Goal: Task Accomplishment & Management: Complete application form

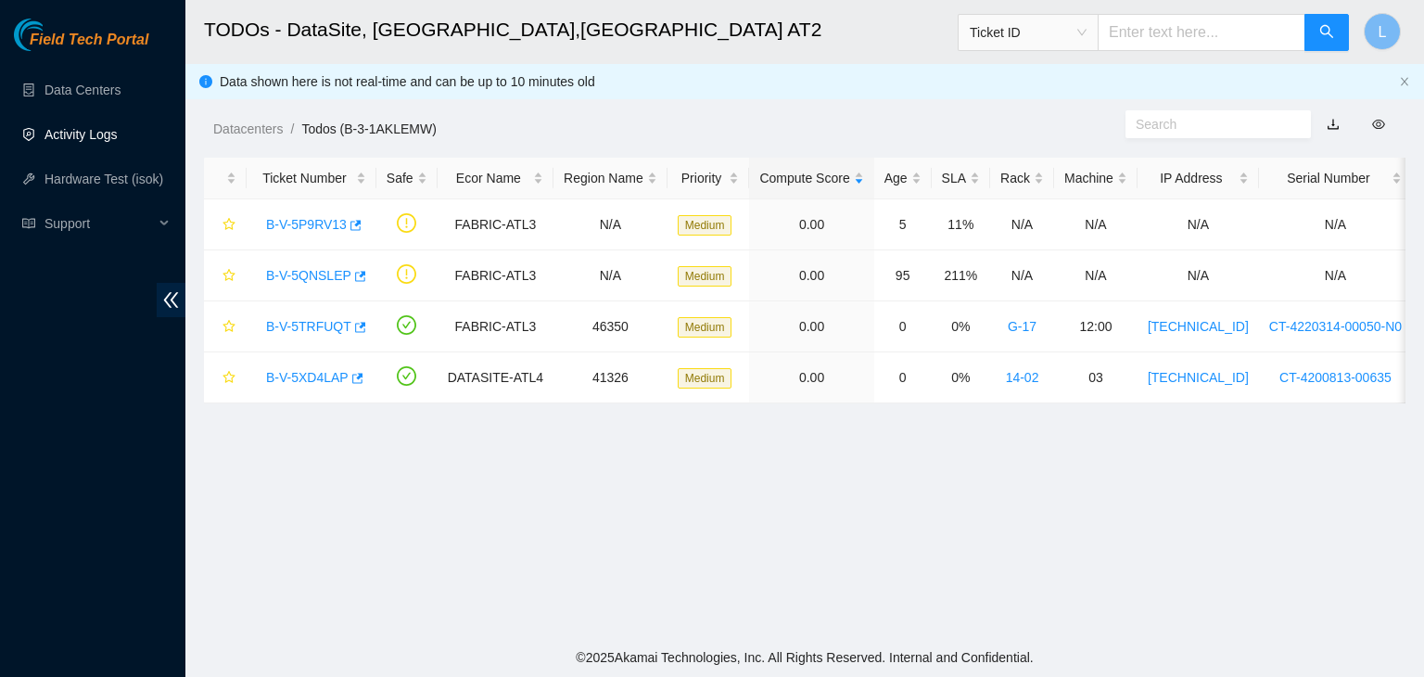
click at [72, 142] on link "Activity Logs" at bounding box center [80, 134] width 73 height 15
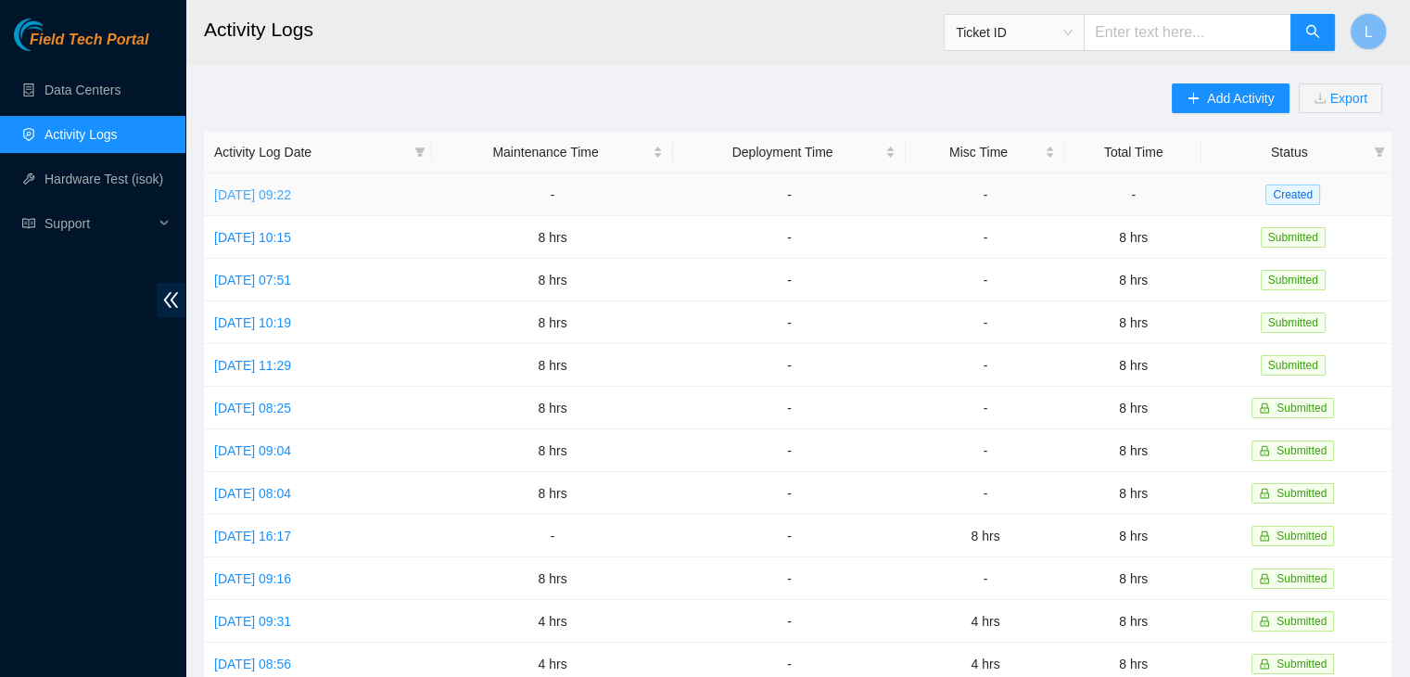
click at [291, 195] on link "Tue, 07 Oct 2025 09:22" at bounding box center [252, 194] width 77 height 15
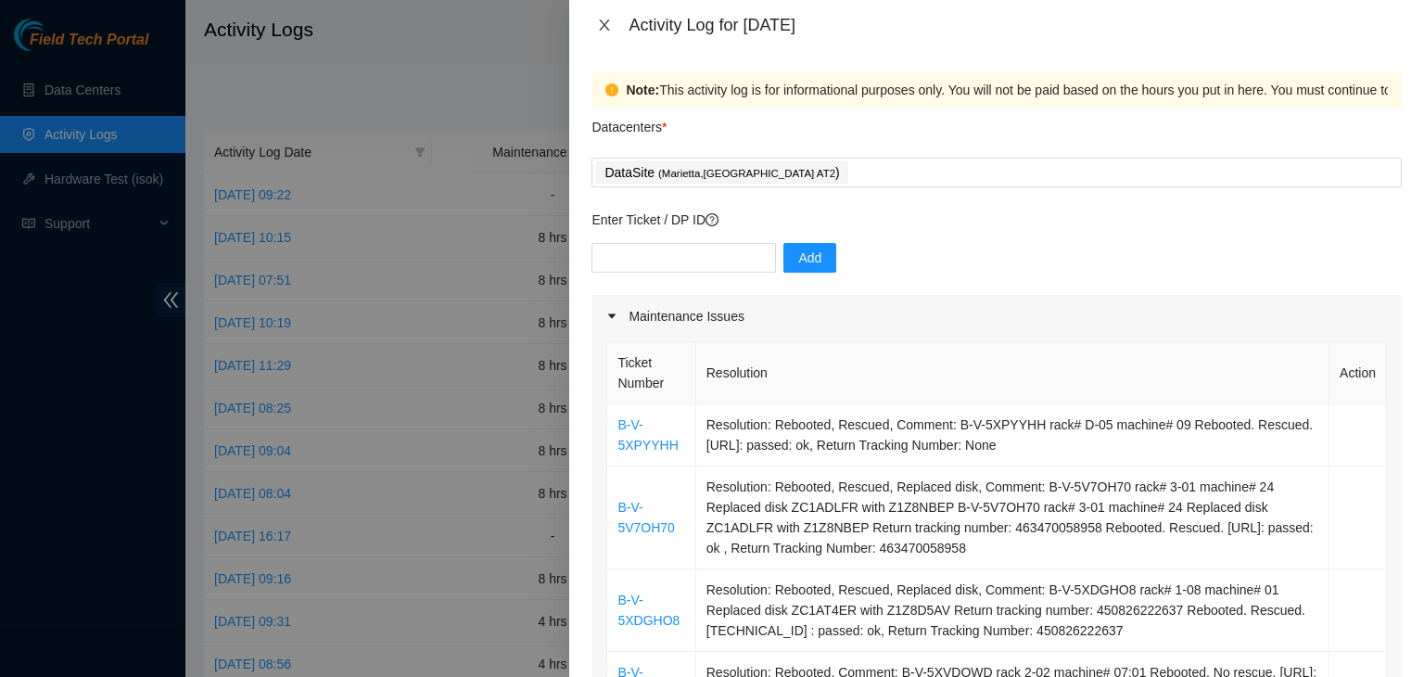
click at [610, 23] on icon "close" at bounding box center [604, 25] width 15 height 15
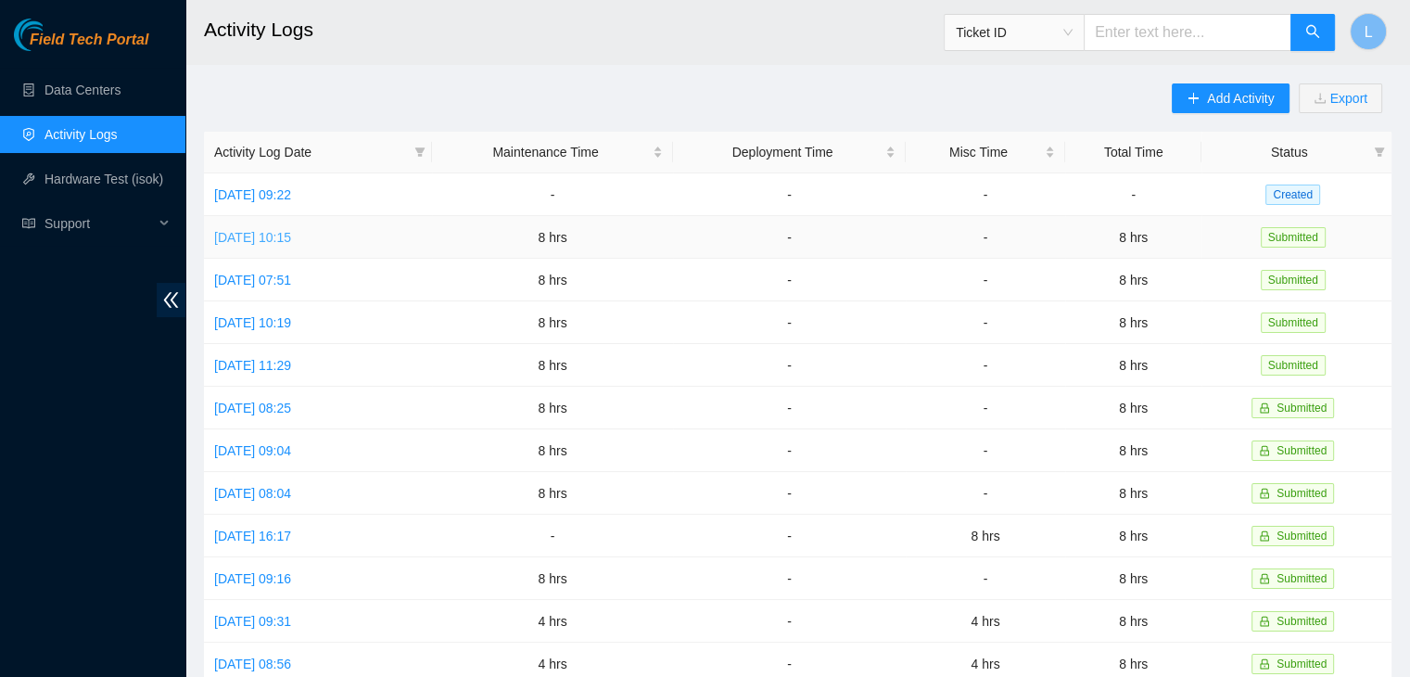
click at [291, 238] on link "Mon, 06 Oct 2025 10:15" at bounding box center [252, 237] width 77 height 15
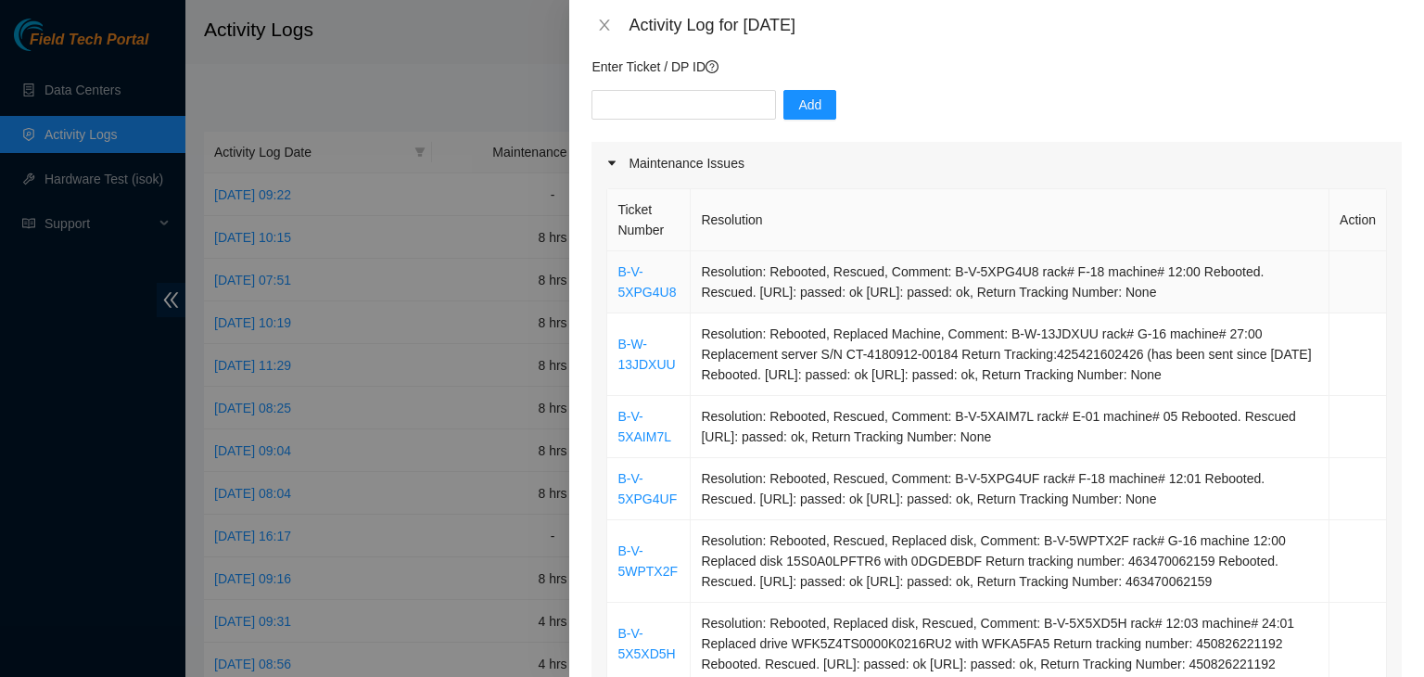
scroll to position [185, 0]
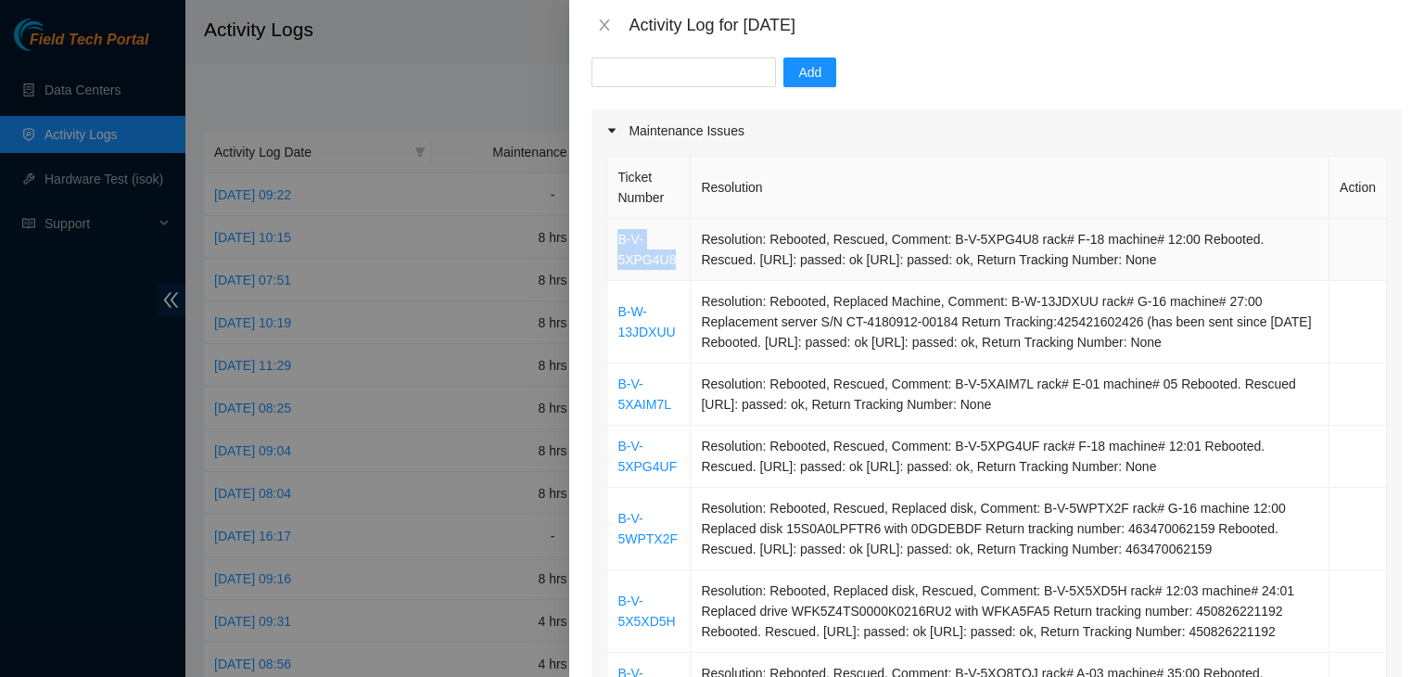
drag, startPoint x: 672, startPoint y: 260, endPoint x: 617, endPoint y: 243, distance: 57.5
click at [617, 243] on td "B-V-5XPG4U8" at bounding box center [648, 250] width 83 height 62
copy link "B-V-5XPG4U8"
click at [658, 70] on input "text" at bounding box center [683, 72] width 184 height 30
paste input "B-V-5XPG4U8"
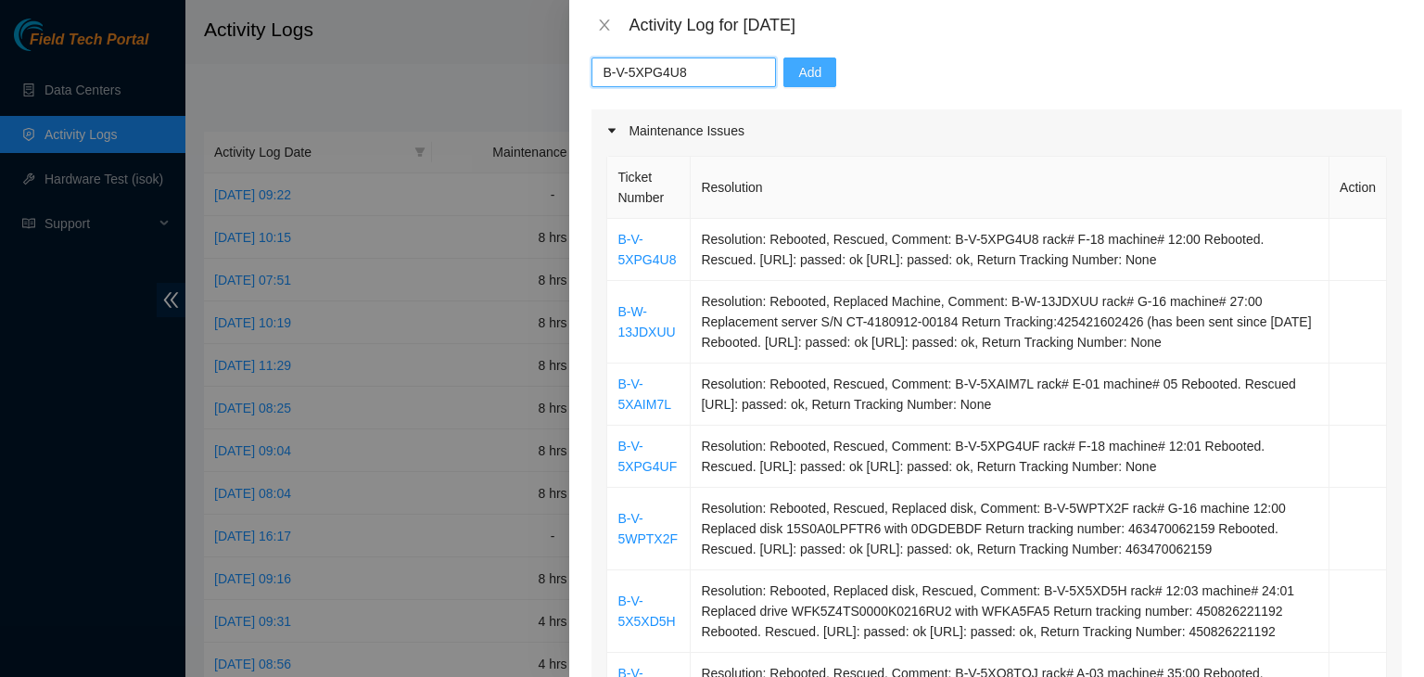
type input "B-V-5XPG4U8"
click at [807, 69] on button "Add" at bounding box center [809, 72] width 53 height 30
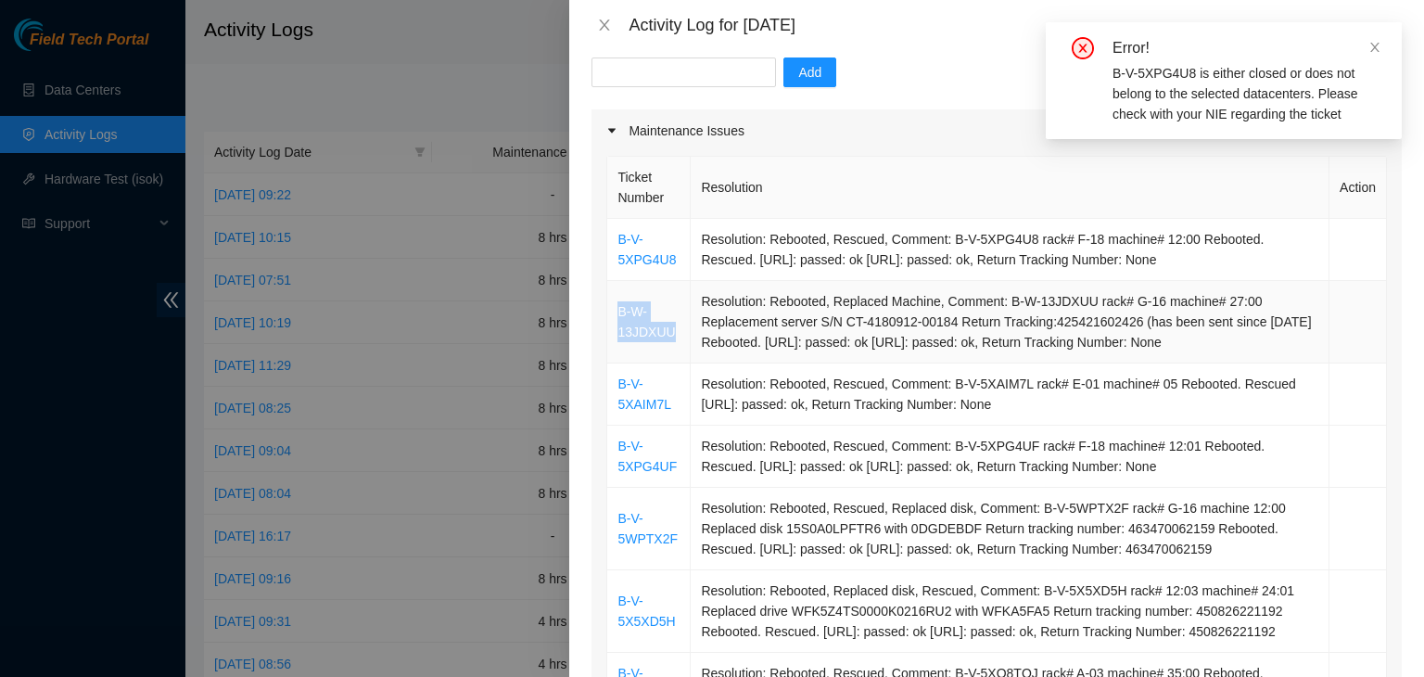
drag, startPoint x: 676, startPoint y: 349, endPoint x: 615, endPoint y: 327, distance: 63.9
click at [615, 327] on td "B-W-13JDXUU" at bounding box center [648, 322] width 83 height 82
copy link "B-W-13JDXUU"
click at [662, 71] on input "text" at bounding box center [683, 72] width 184 height 30
paste input "B-W-13JDXUU"
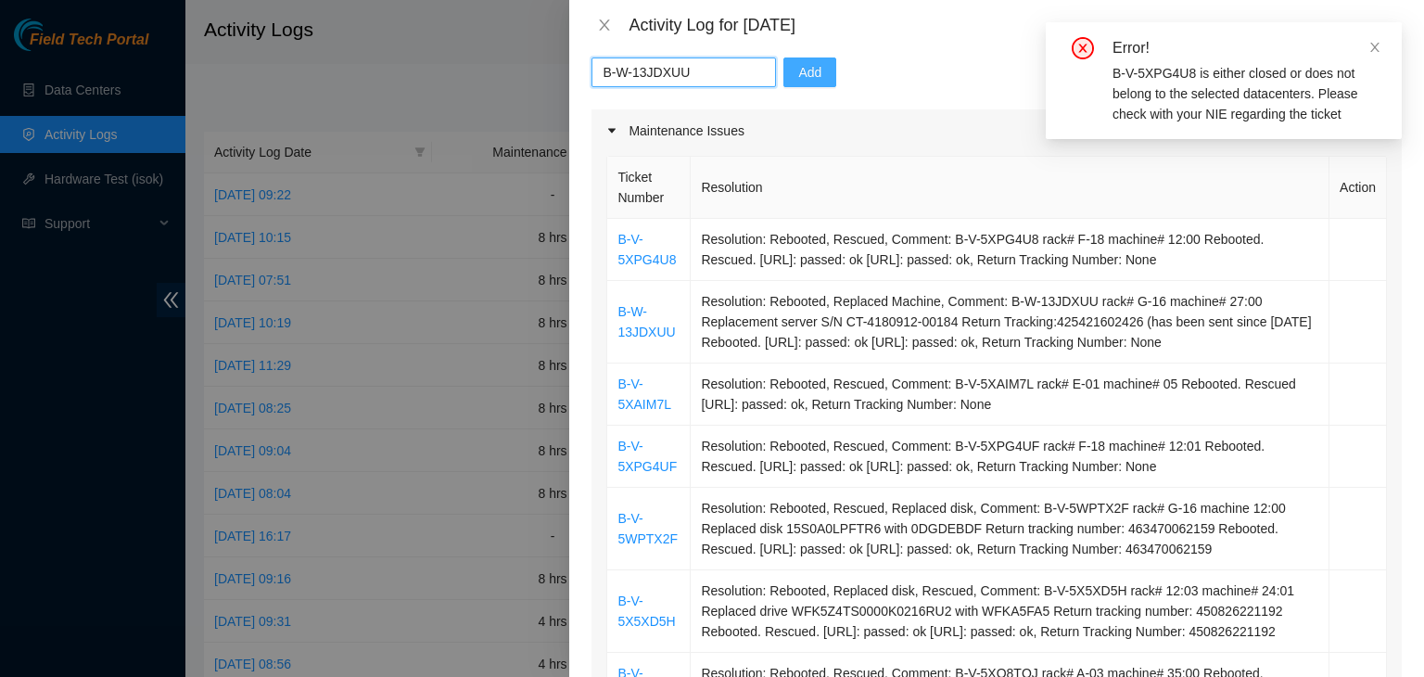
type input "B-W-13JDXUU"
click at [802, 81] on span "Add" at bounding box center [809, 72] width 23 height 20
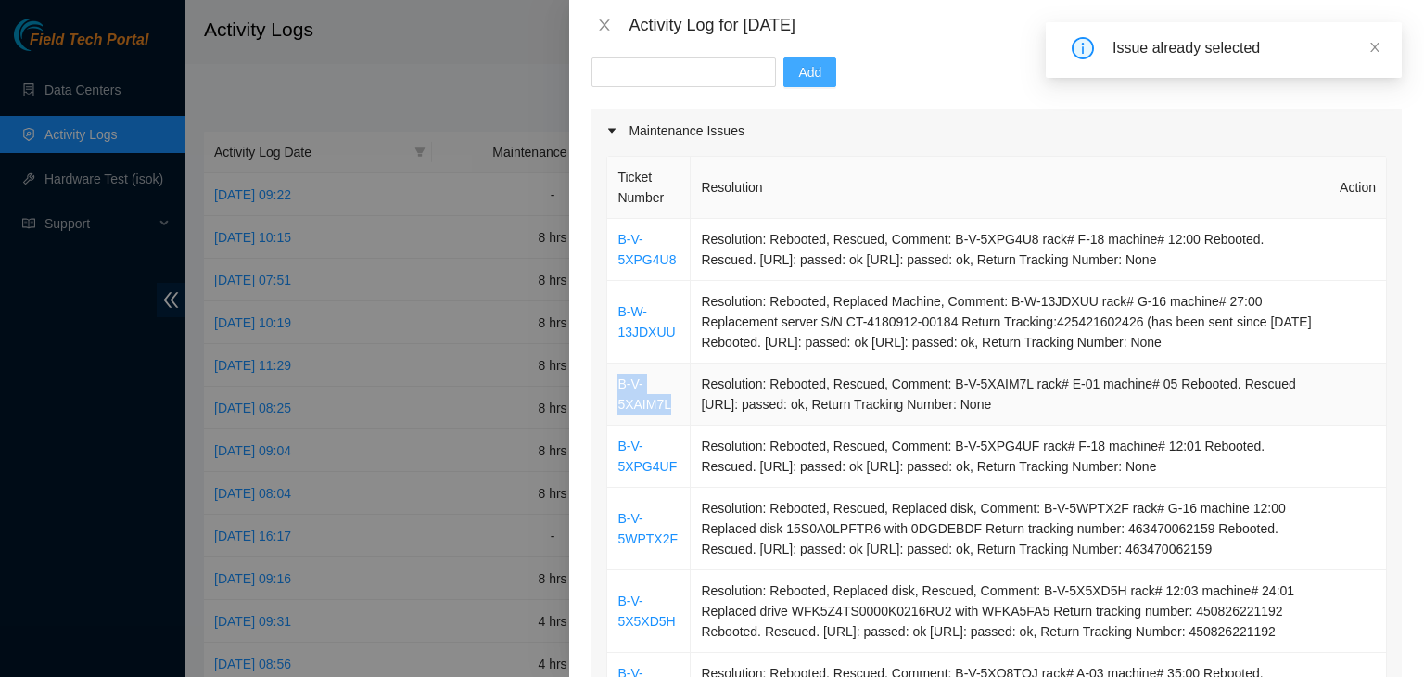
drag, startPoint x: 669, startPoint y: 427, endPoint x: 618, endPoint y: 411, distance: 53.6
click at [618, 411] on td "B-V-5XAIM7L" at bounding box center [648, 394] width 83 height 62
copy link "B-V-5XAIM7L"
click at [683, 74] on input "text" at bounding box center [683, 72] width 184 height 30
paste input "B-V-5XAIM7L"
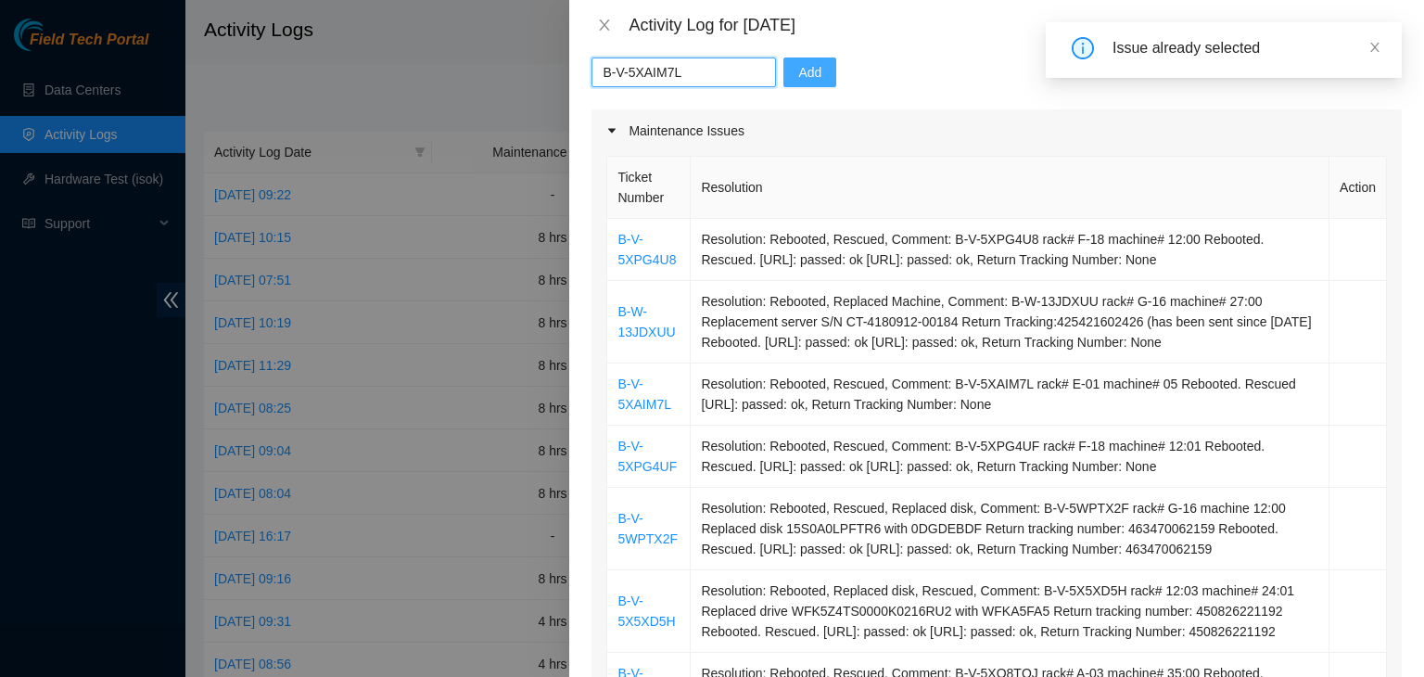
type input "B-V-5XAIM7L"
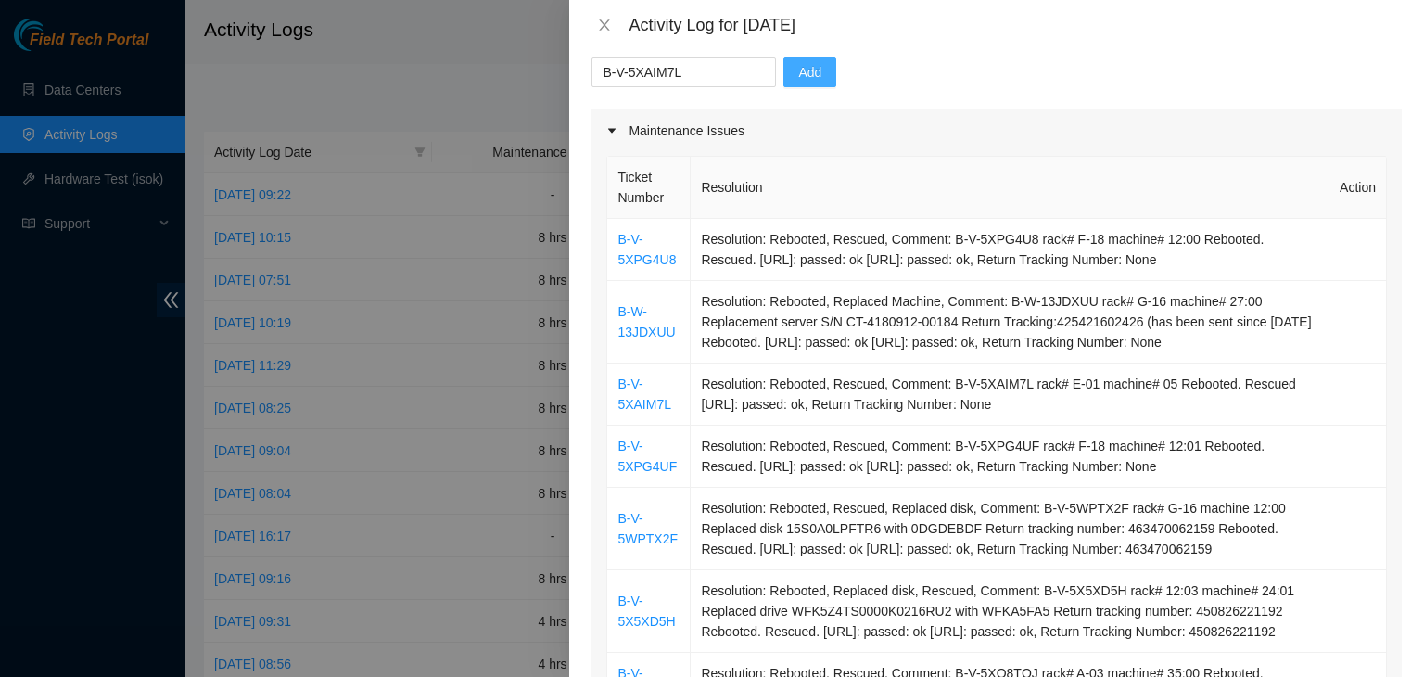
click at [798, 72] on span "Add" at bounding box center [809, 72] width 23 height 20
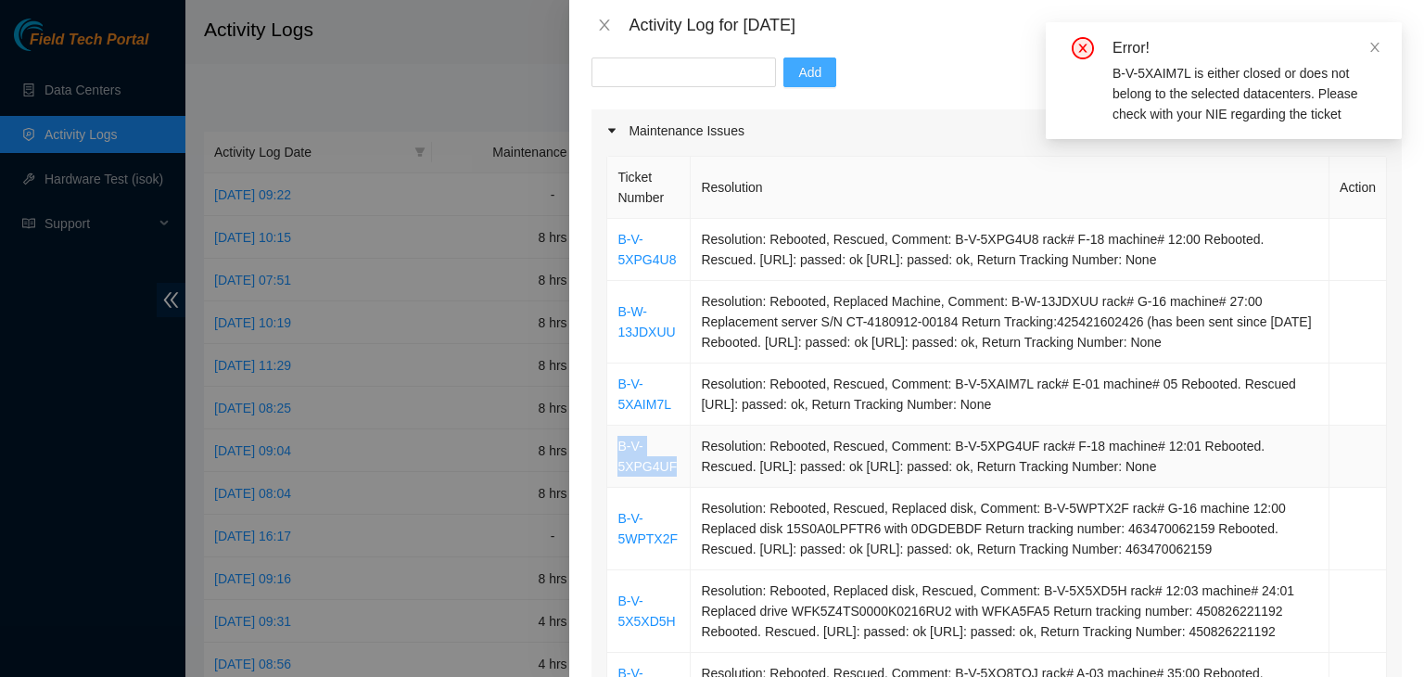
drag, startPoint x: 677, startPoint y: 487, endPoint x: 615, endPoint y: 475, distance: 62.3
click at [615, 475] on td "B-V-5XPG4UF" at bounding box center [648, 456] width 83 height 62
copy link "B-V-5XPG4UF"
click at [678, 75] on input "text" at bounding box center [683, 72] width 184 height 30
paste input "B-V-5XPG4UF"
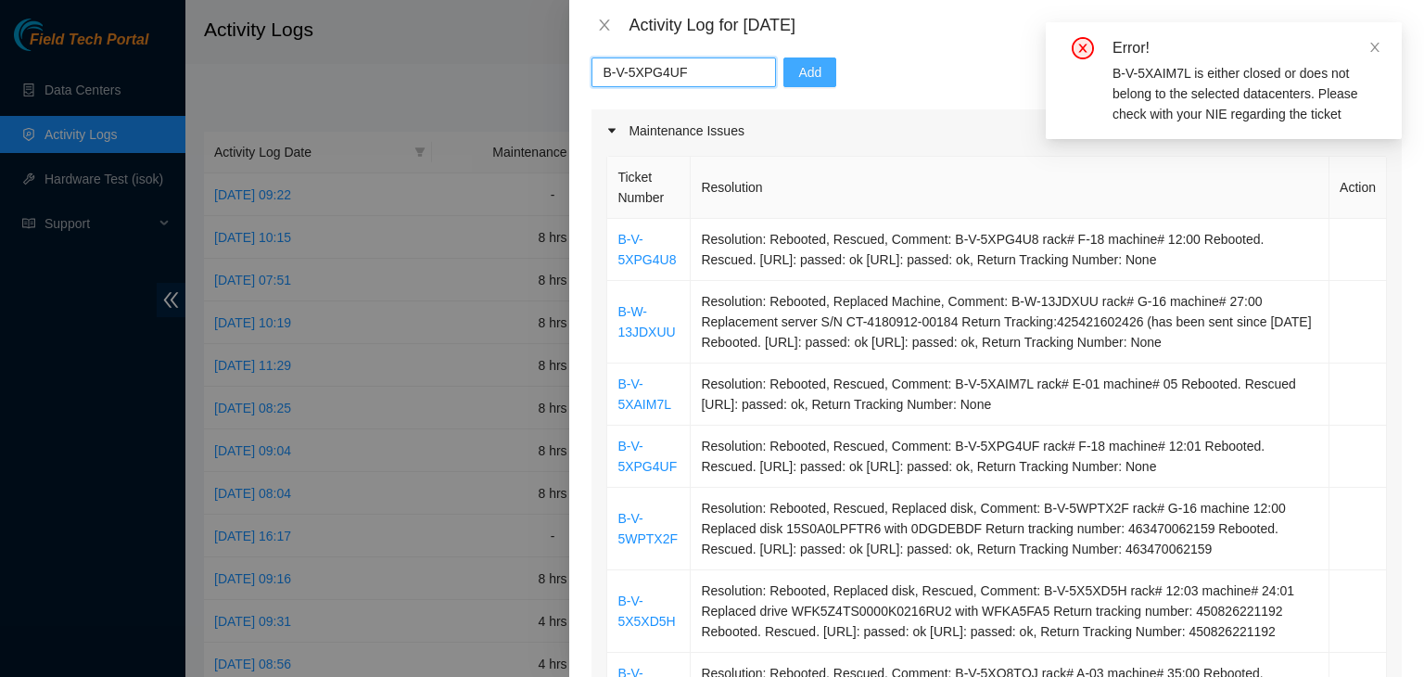
type input "B-V-5XPG4UF"
click at [798, 79] on span "Add" at bounding box center [809, 72] width 23 height 20
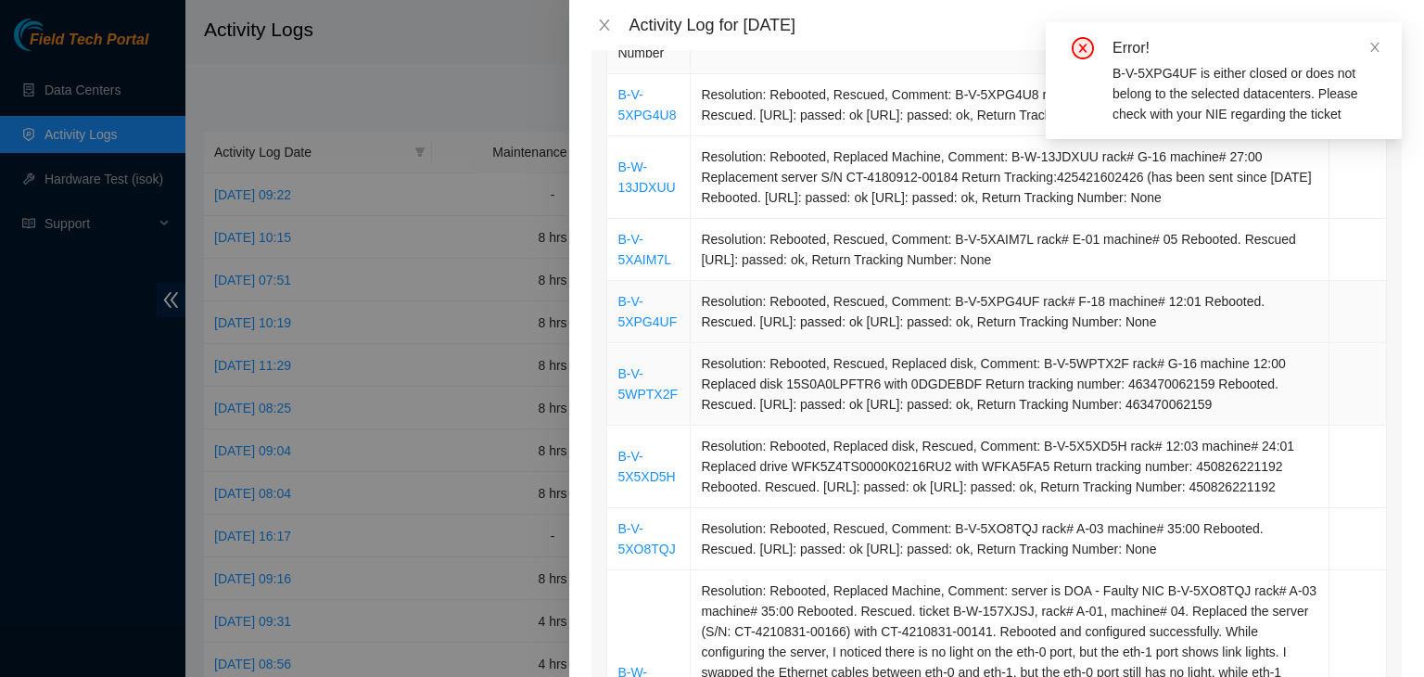
scroll to position [371, 0]
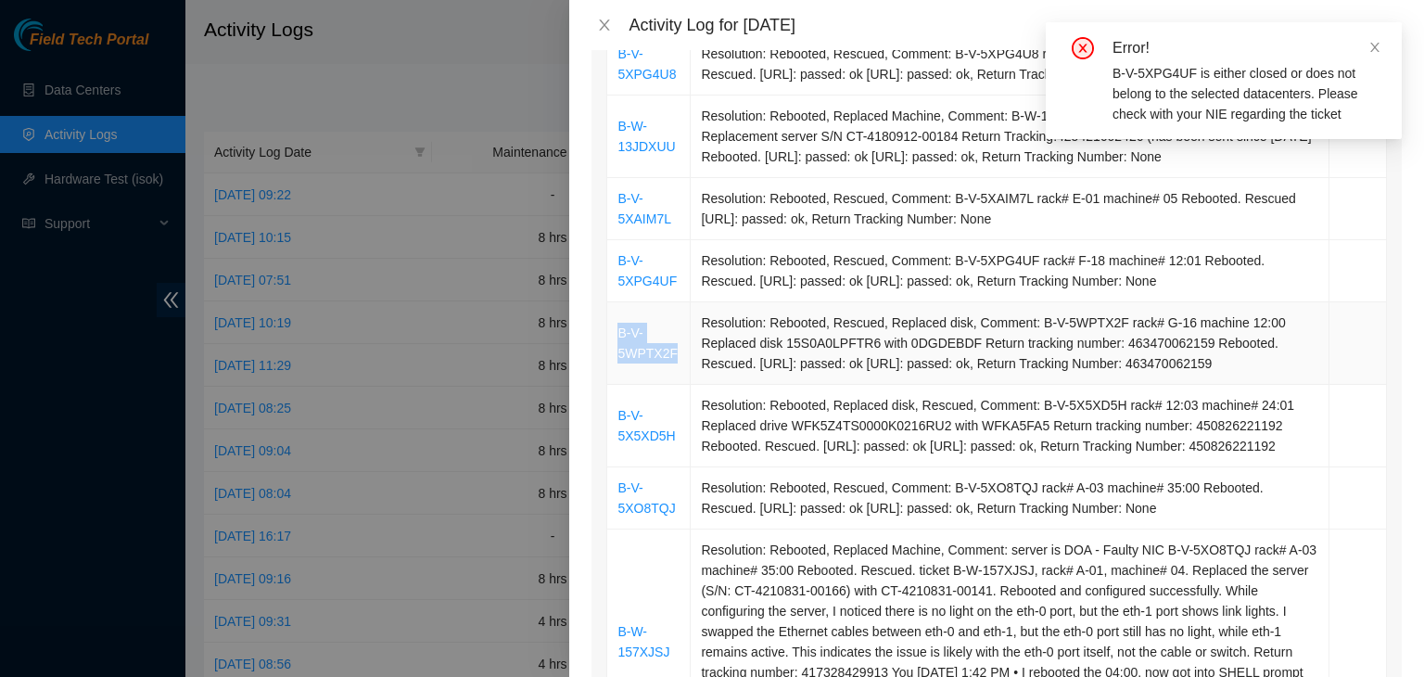
drag, startPoint x: 682, startPoint y: 377, endPoint x: 616, endPoint y: 358, distance: 68.6
click at [616, 358] on td "B-V-5WPTX2F" at bounding box center [648, 343] width 83 height 82
copy link "B-V-5WPTX2F"
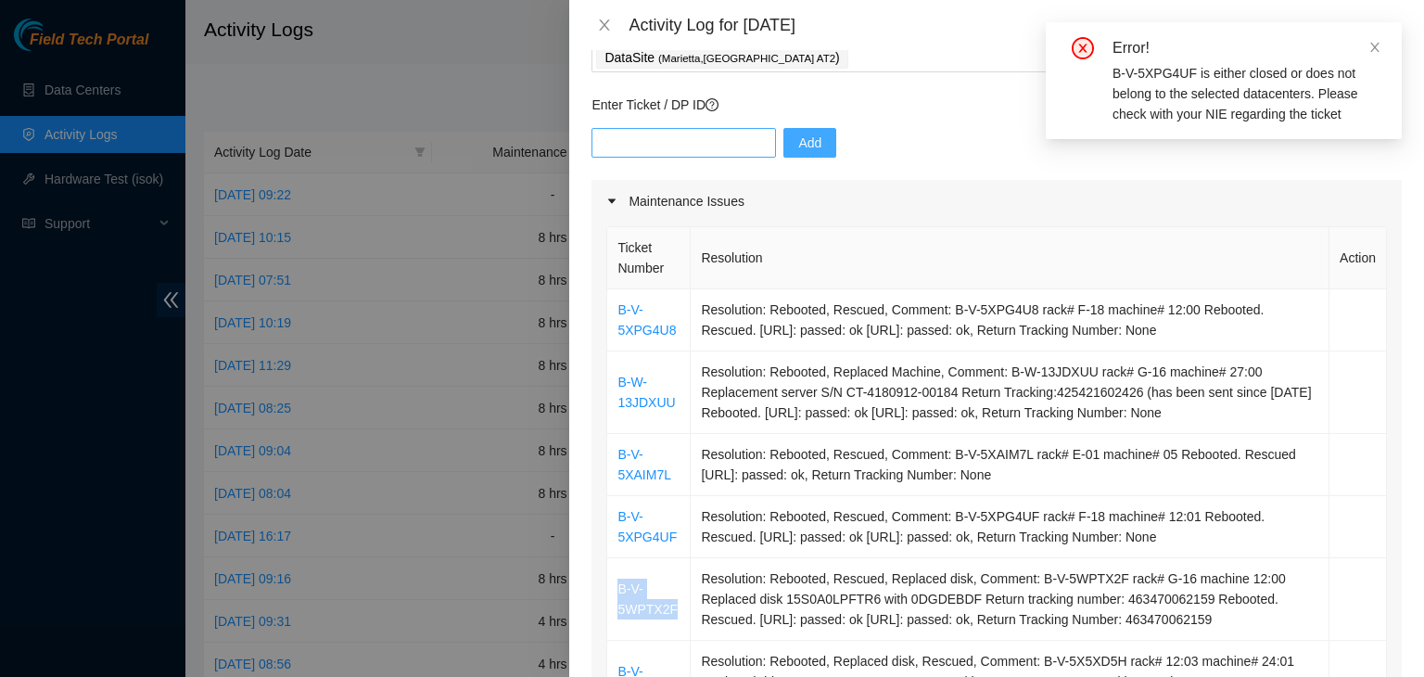
scroll to position [93, 0]
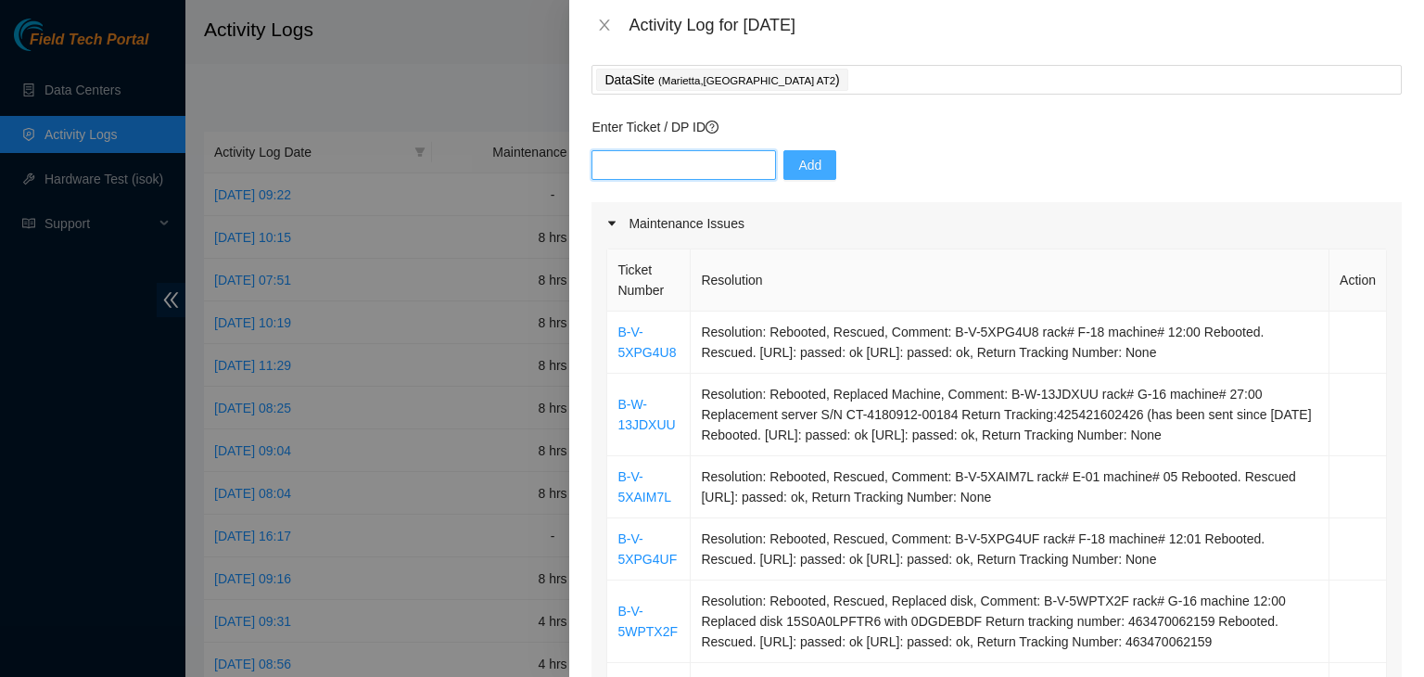
click at [672, 163] on input "text" at bounding box center [683, 165] width 184 height 30
paste input "B-V-5WPTX2F"
type input "B-V-5WPTX2F"
click at [798, 166] on span "Add" at bounding box center [809, 165] width 23 height 20
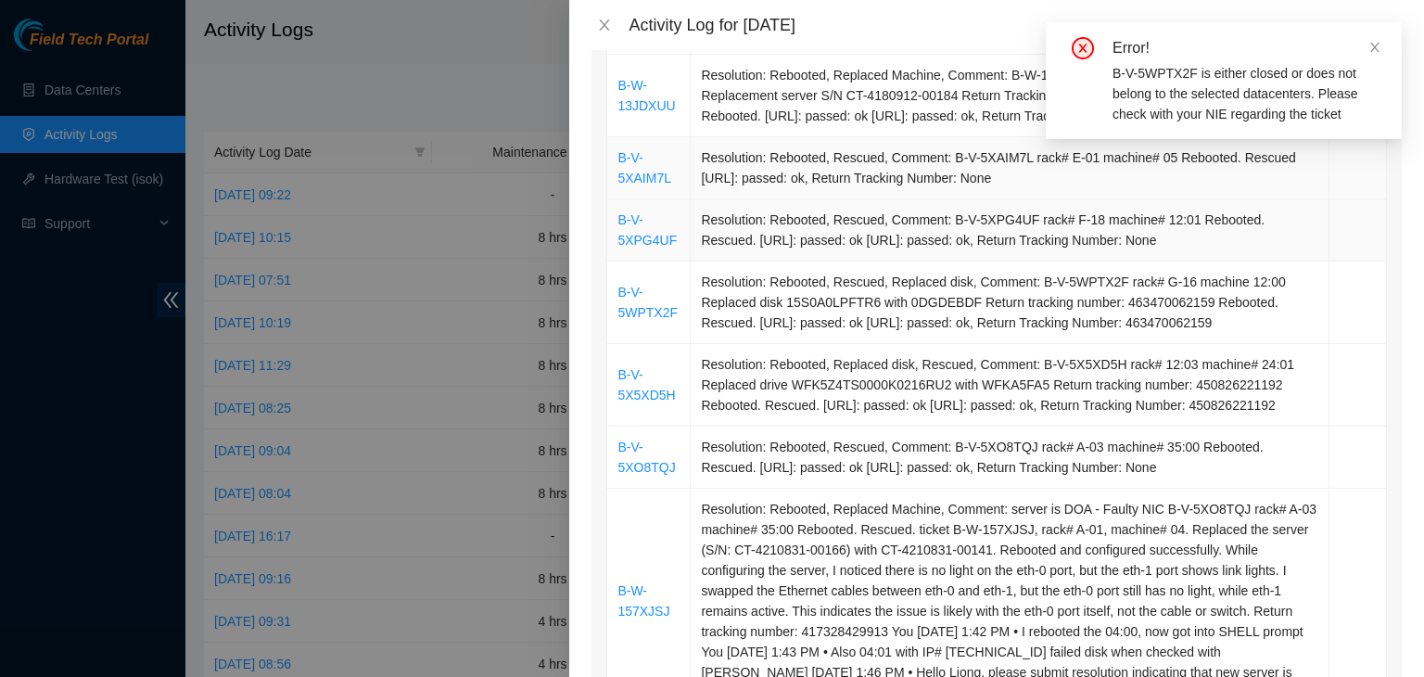
scroll to position [463, 0]
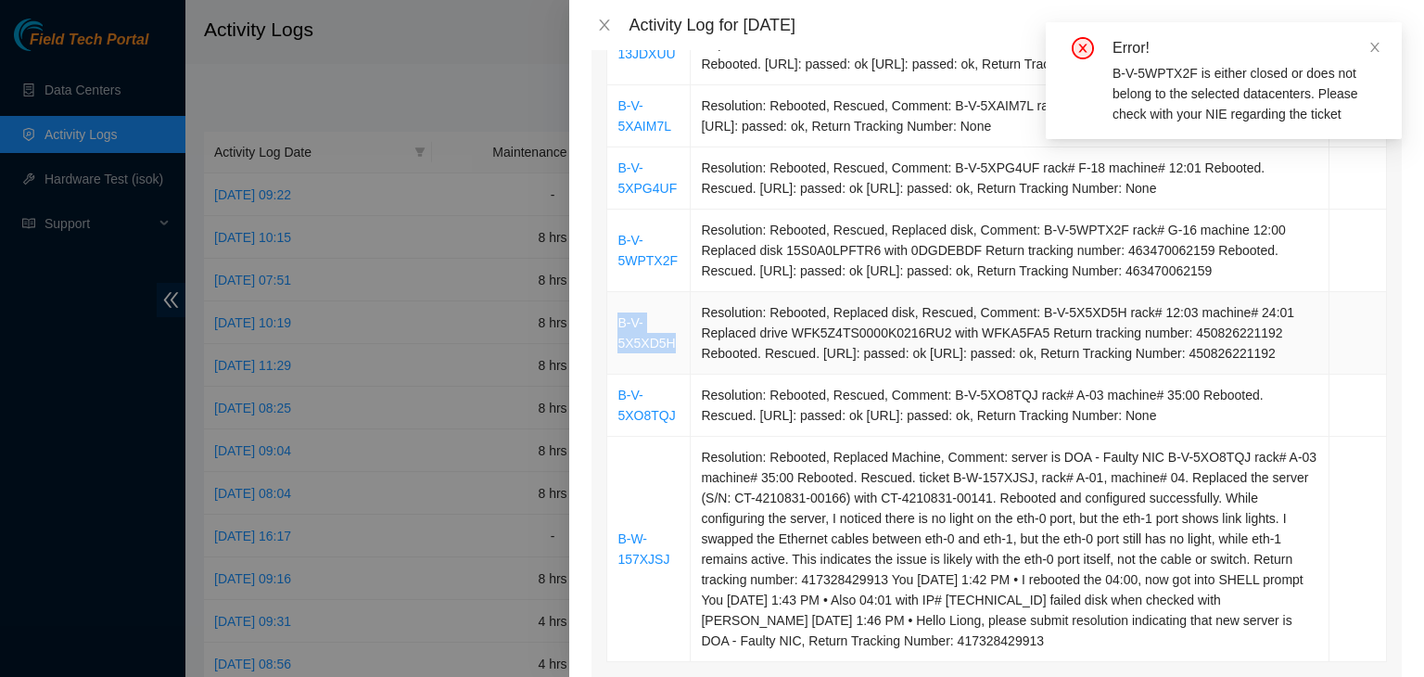
drag, startPoint x: 675, startPoint y: 375, endPoint x: 618, endPoint y: 358, distance: 59.2
click at [618, 358] on td "B-V-5X5XD5H" at bounding box center [648, 333] width 83 height 82
copy link "B-V-5X5XD5H"
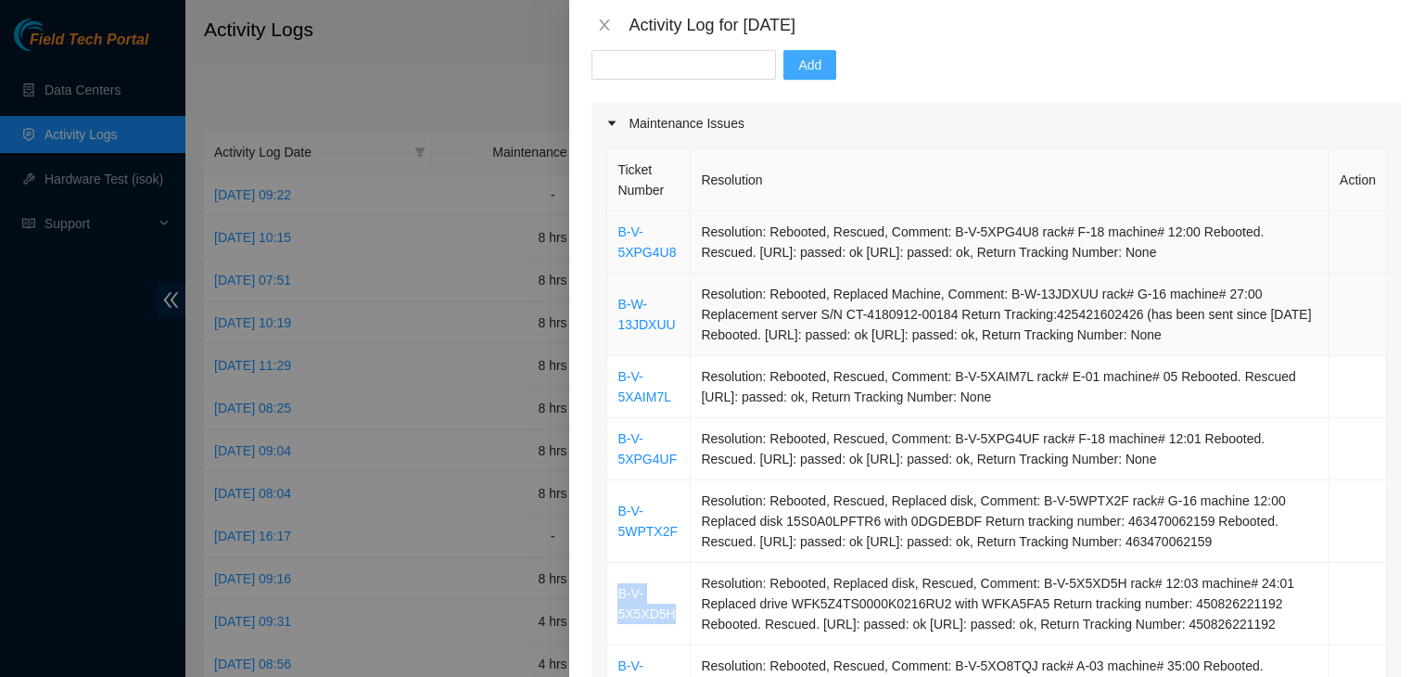
scroll to position [185, 0]
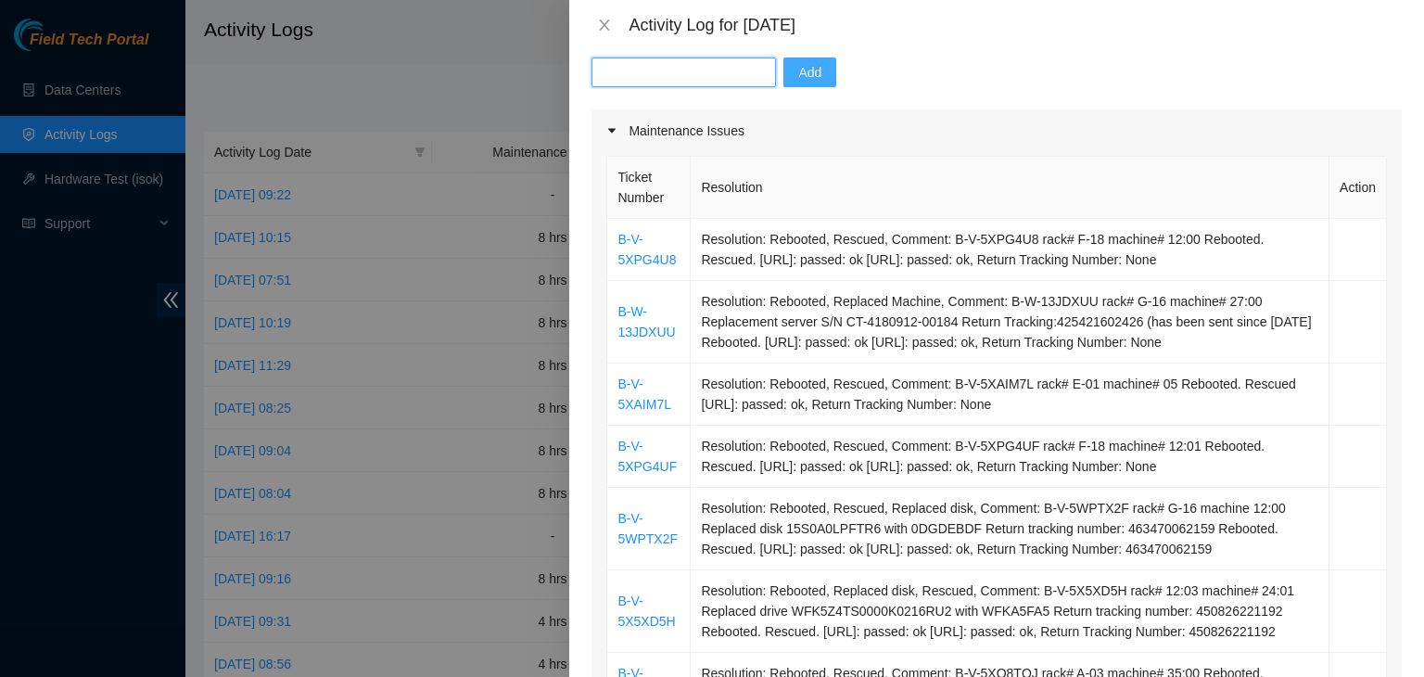
click at [675, 77] on input "text" at bounding box center [683, 72] width 184 height 30
type input "v"
paste input "B-V-5X5XD5H"
type input "B-V-5X5XD5H"
click at [798, 70] on span "Add" at bounding box center [809, 72] width 23 height 20
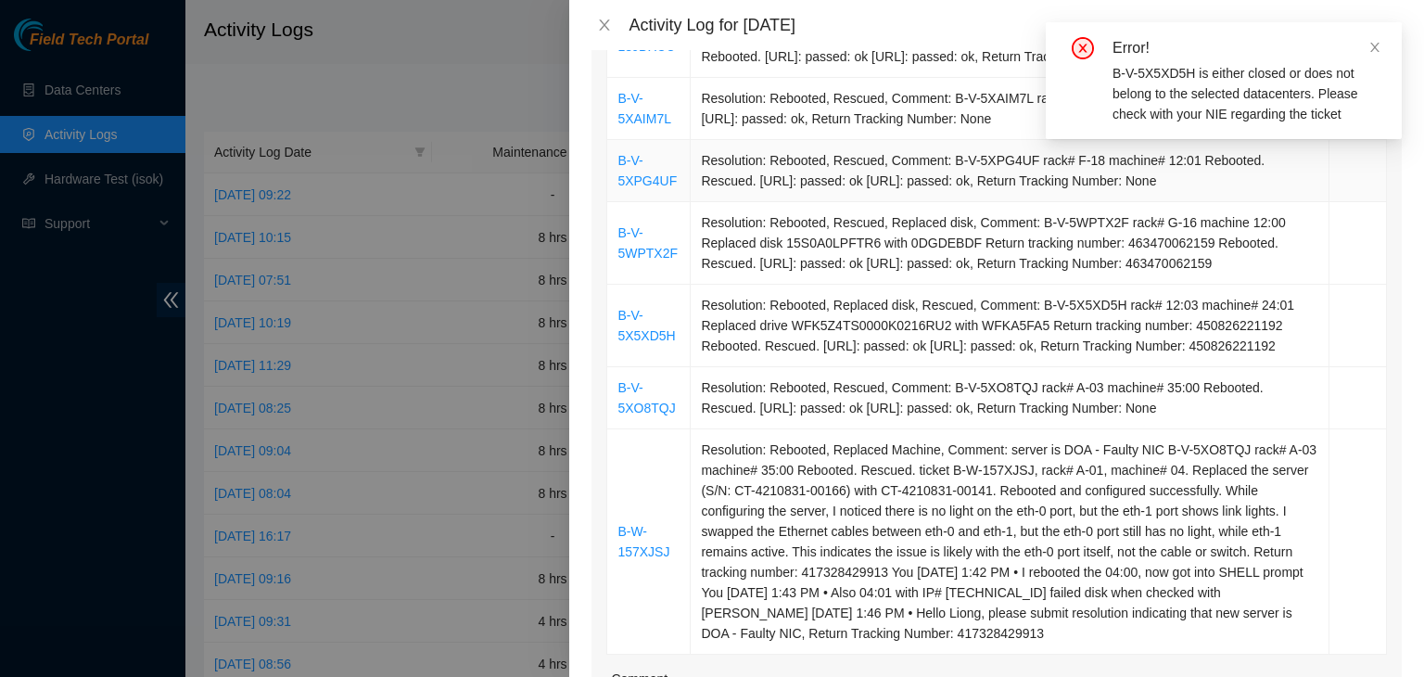
scroll to position [556, 0]
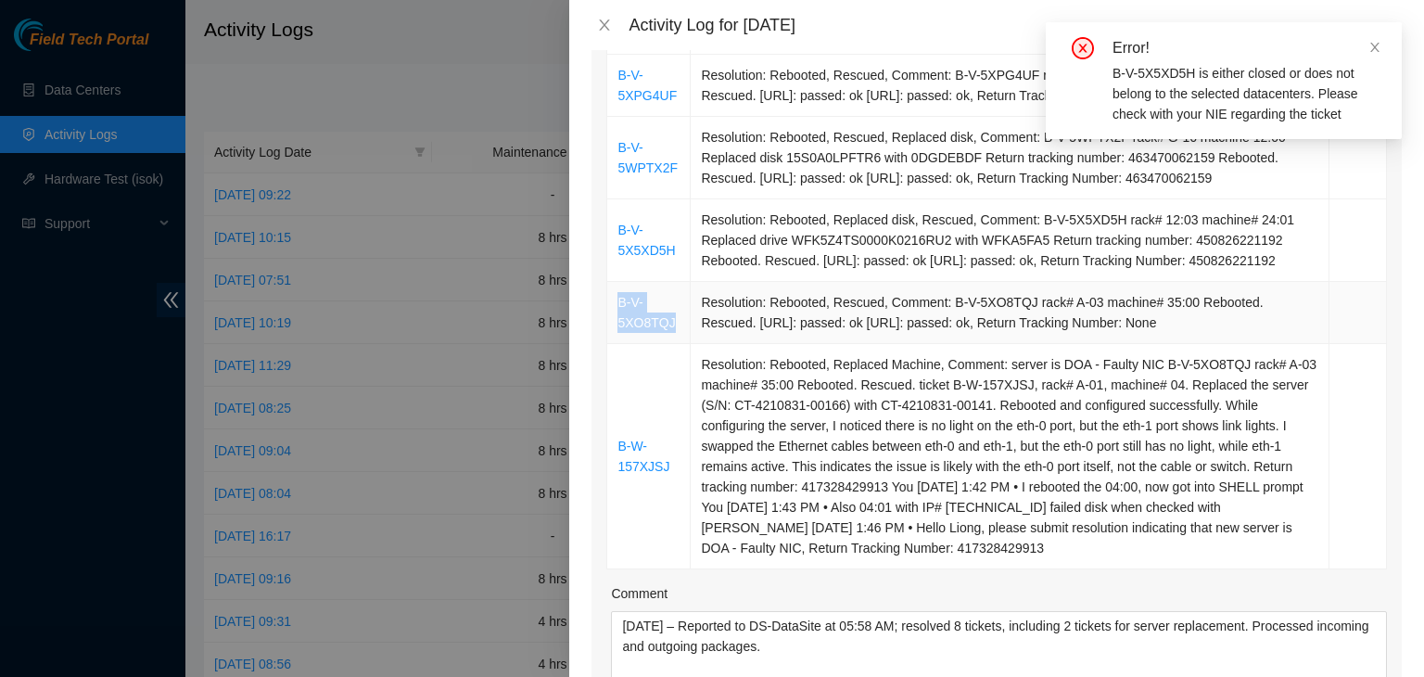
drag, startPoint x: 678, startPoint y: 367, endPoint x: 616, endPoint y: 348, distance: 65.1
click at [616, 344] on td "B-V-5XO8TQJ" at bounding box center [648, 313] width 83 height 62
copy link "B-V-5XO8TQJ"
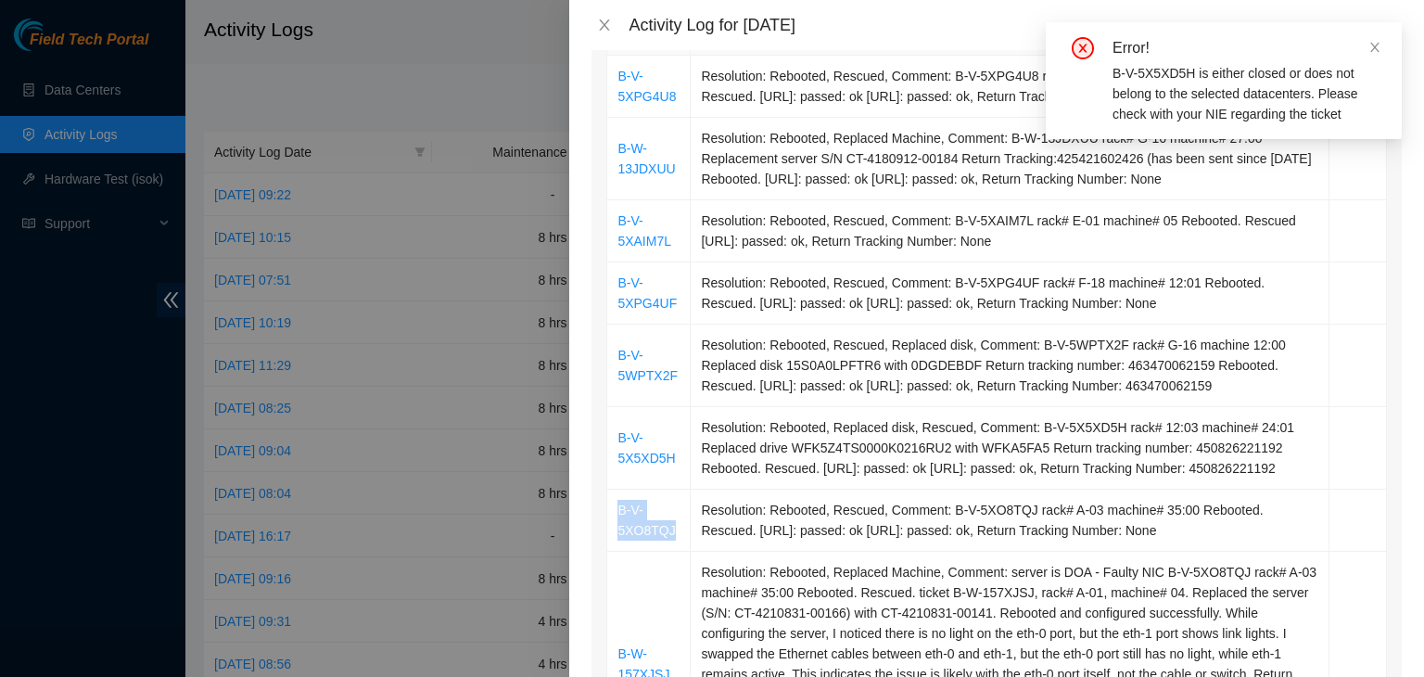
scroll to position [93, 0]
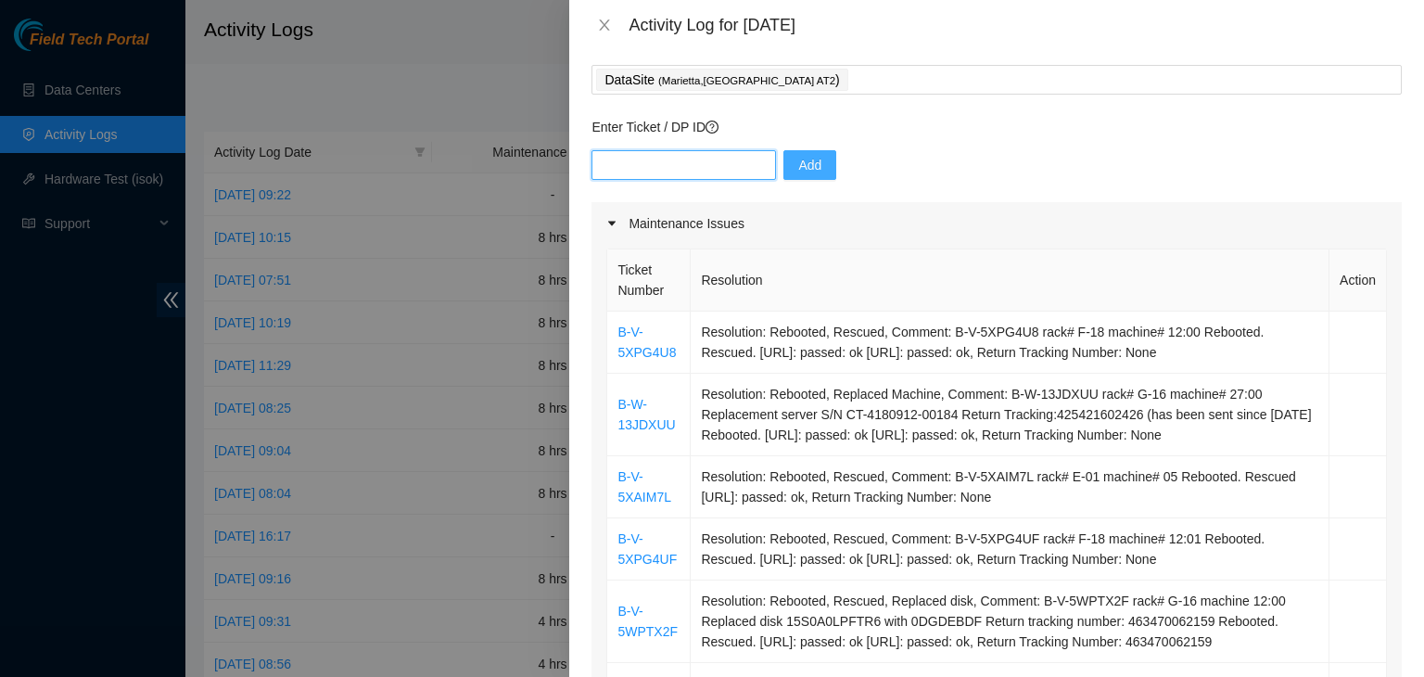
click at [678, 165] on input "text" at bounding box center [683, 165] width 184 height 30
paste input "B-V-5XO8TQJ"
type input "B-V-5XO8TQJ"
click at [805, 169] on span "Add" at bounding box center [809, 165] width 23 height 20
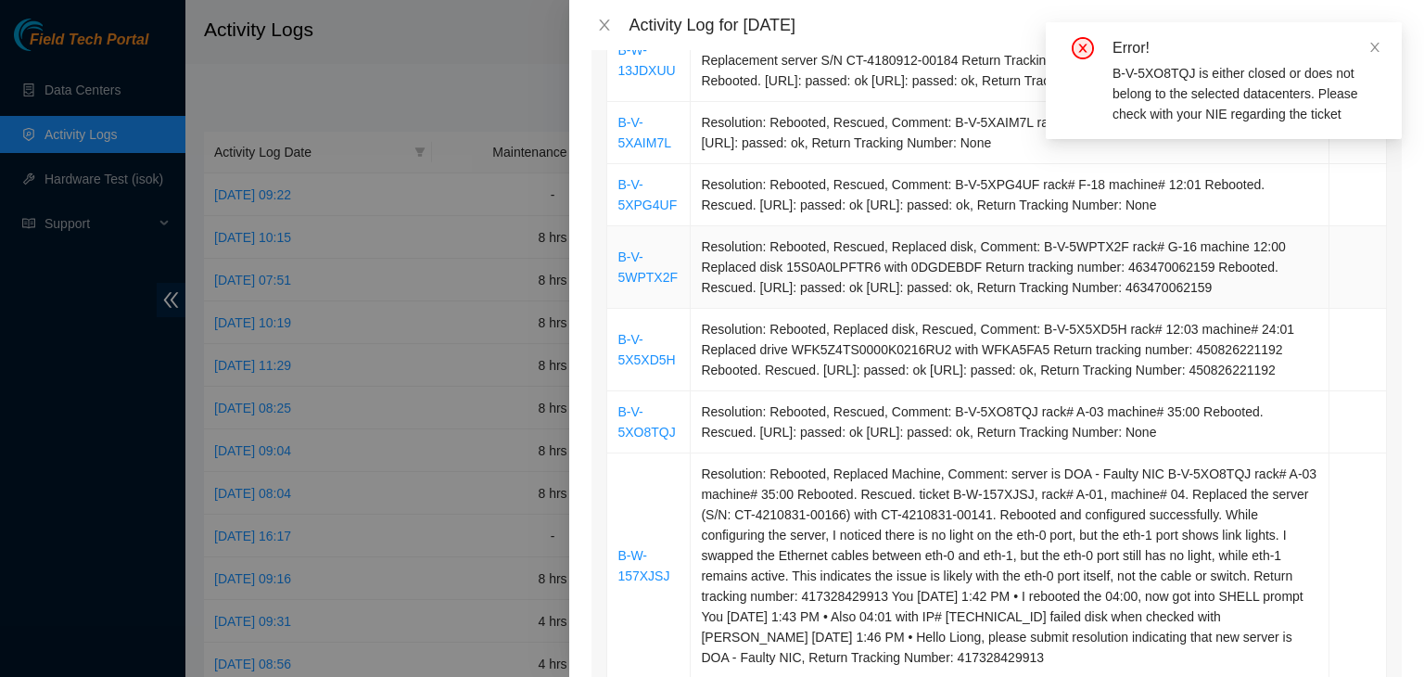
scroll to position [649, 0]
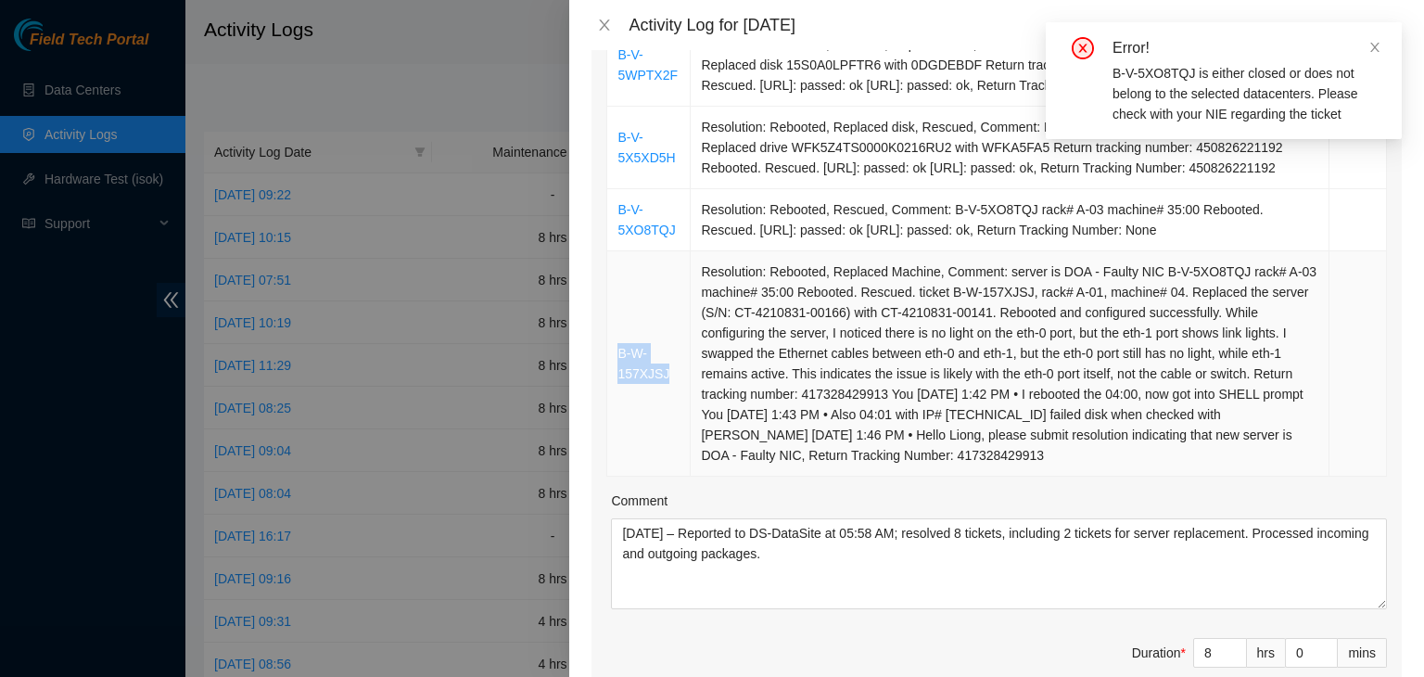
drag, startPoint x: 669, startPoint y: 414, endPoint x: 616, endPoint y: 398, distance: 55.4
click at [616, 398] on td "B-W-157XJSJ" at bounding box center [648, 363] width 83 height 225
copy link "B-W-157XJSJ"
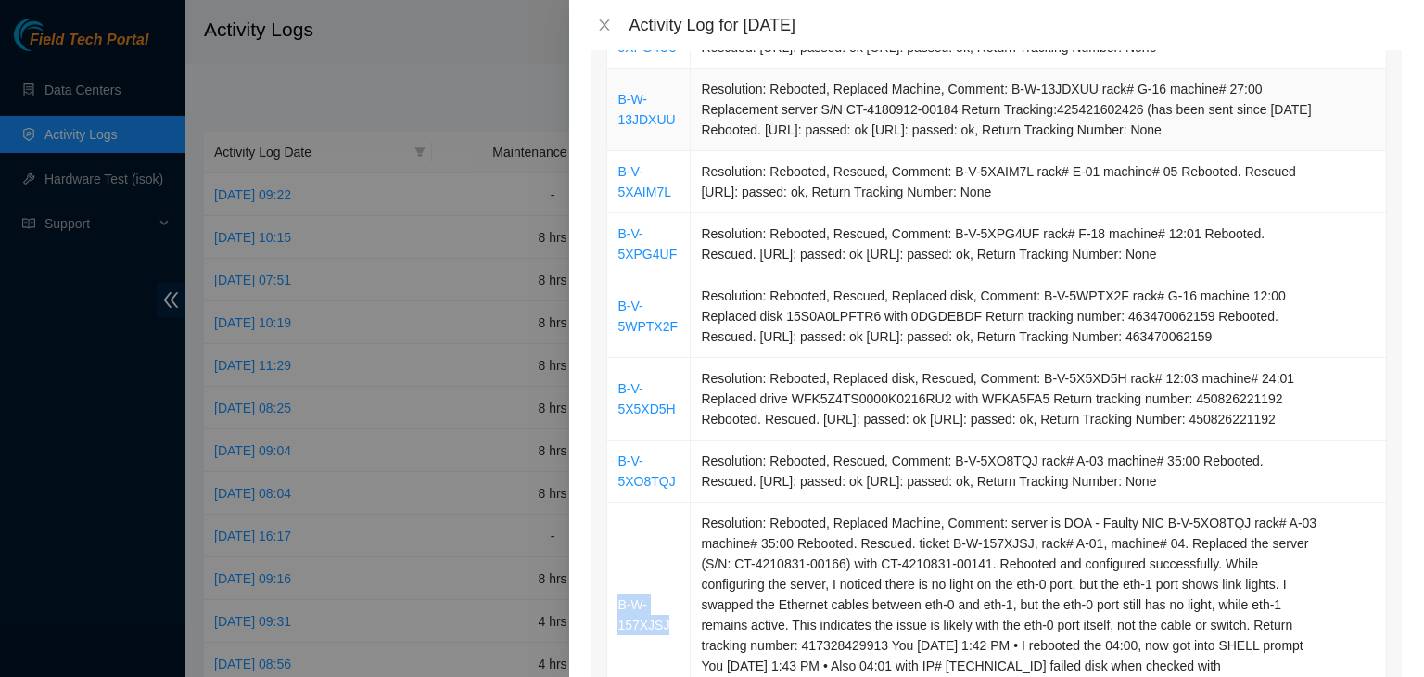
scroll to position [185, 0]
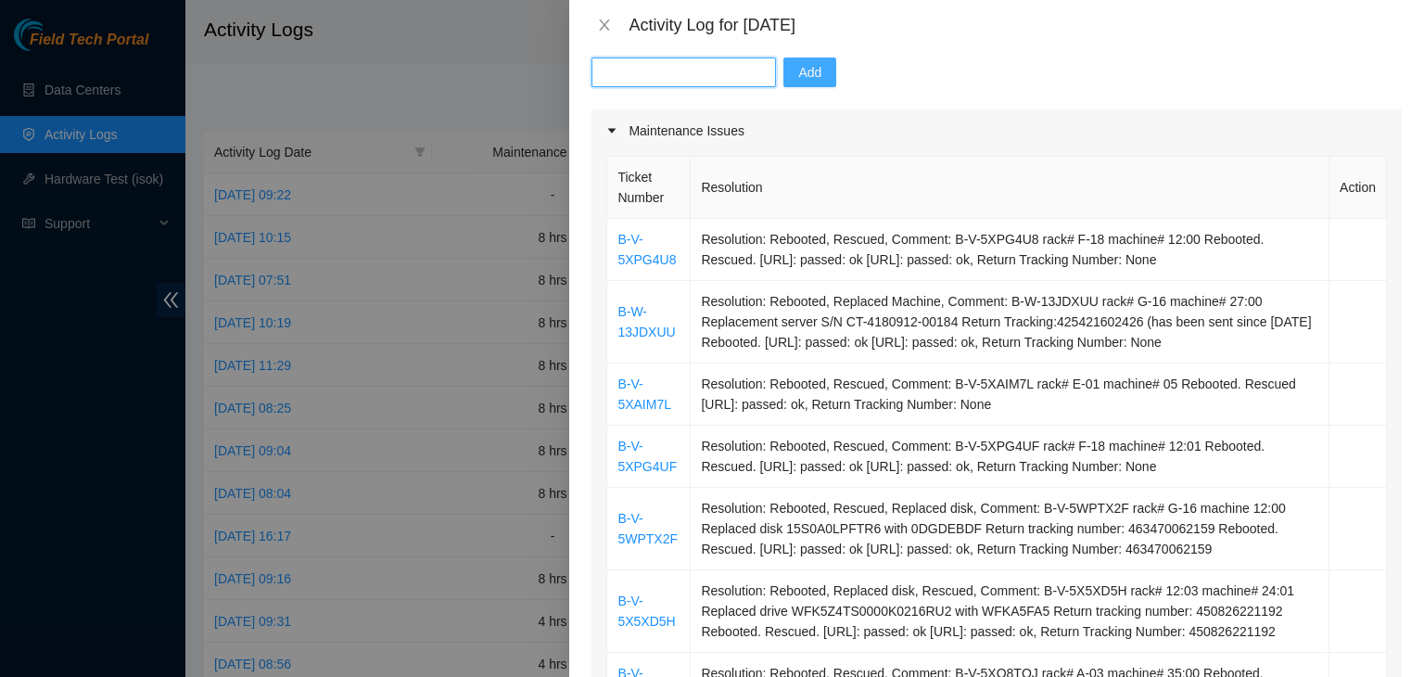
click at [689, 75] on input "text" at bounding box center [683, 72] width 184 height 30
paste input "B-W-157XJSJ"
type input "B-W-157XJSJ"
click at [801, 68] on span "Add" at bounding box center [809, 72] width 23 height 20
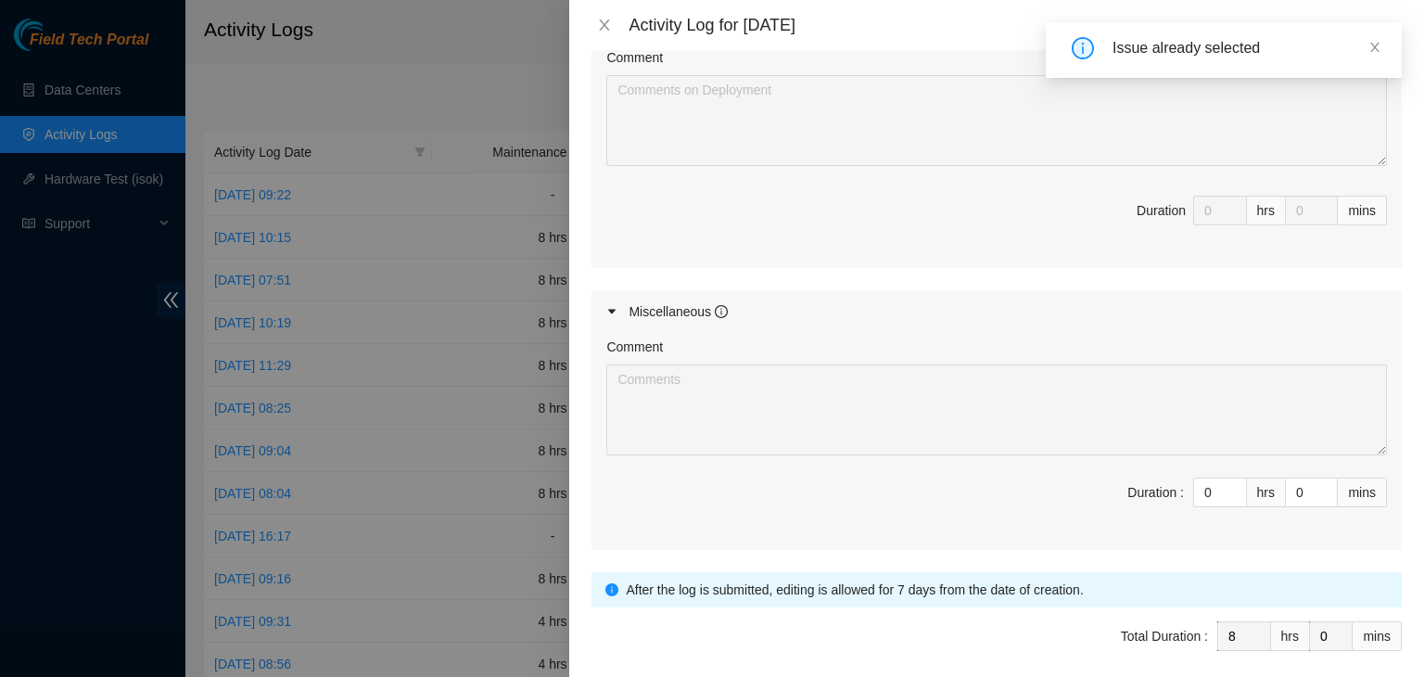
scroll to position [1587, 0]
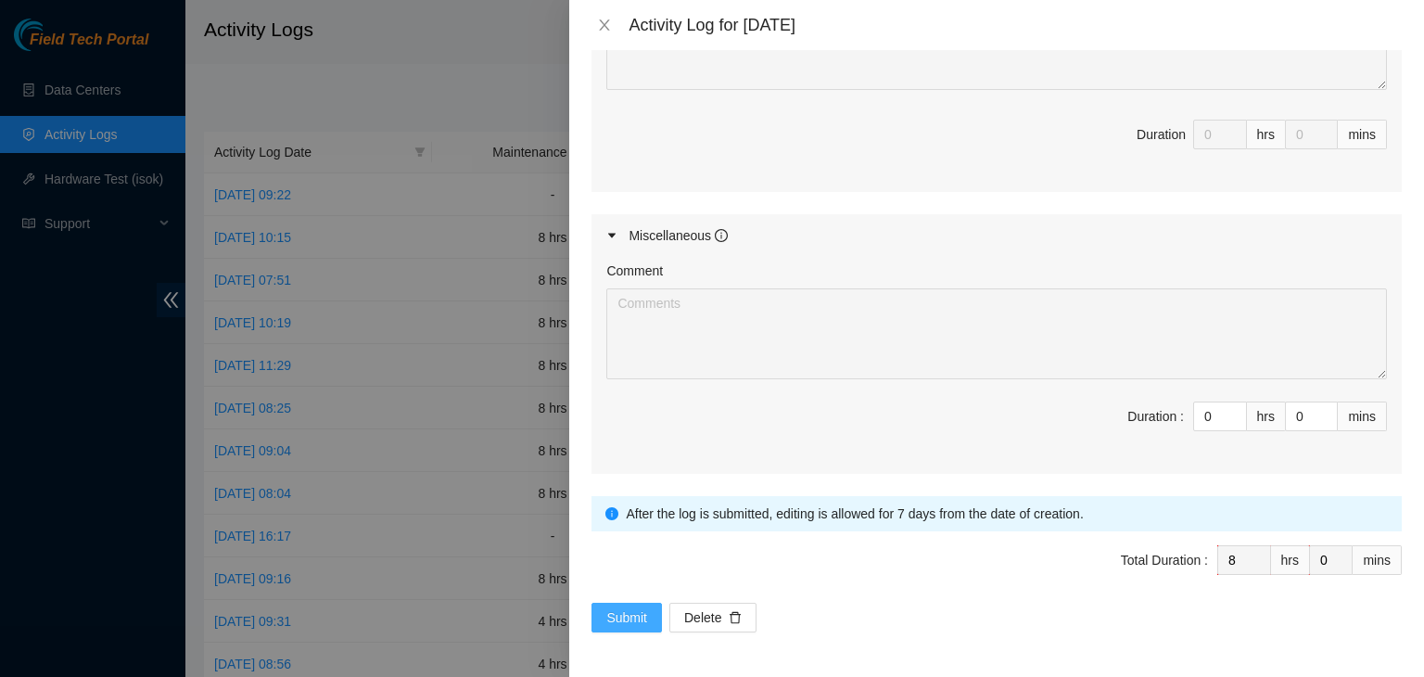
click at [623, 620] on span "Submit" at bounding box center [626, 617] width 41 height 20
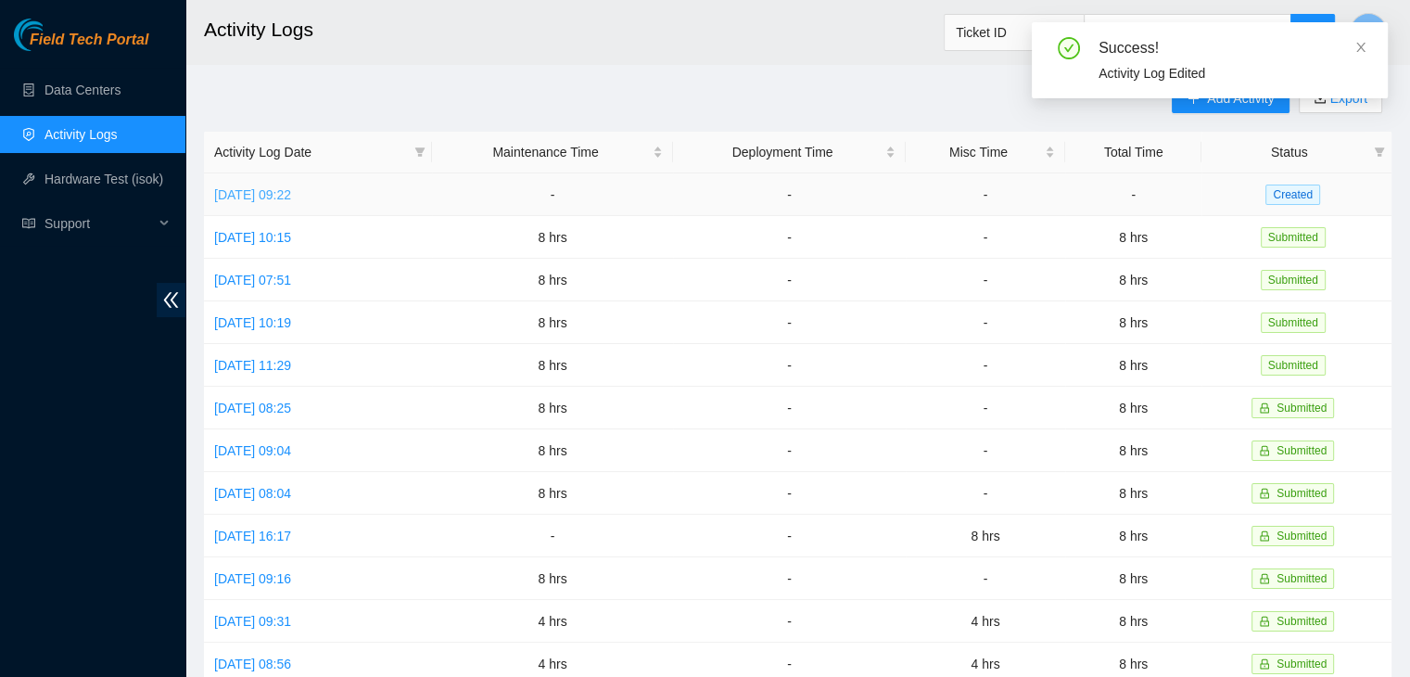
click at [291, 194] on link "Tue, 07 Oct 2025 09:22" at bounding box center [252, 194] width 77 height 15
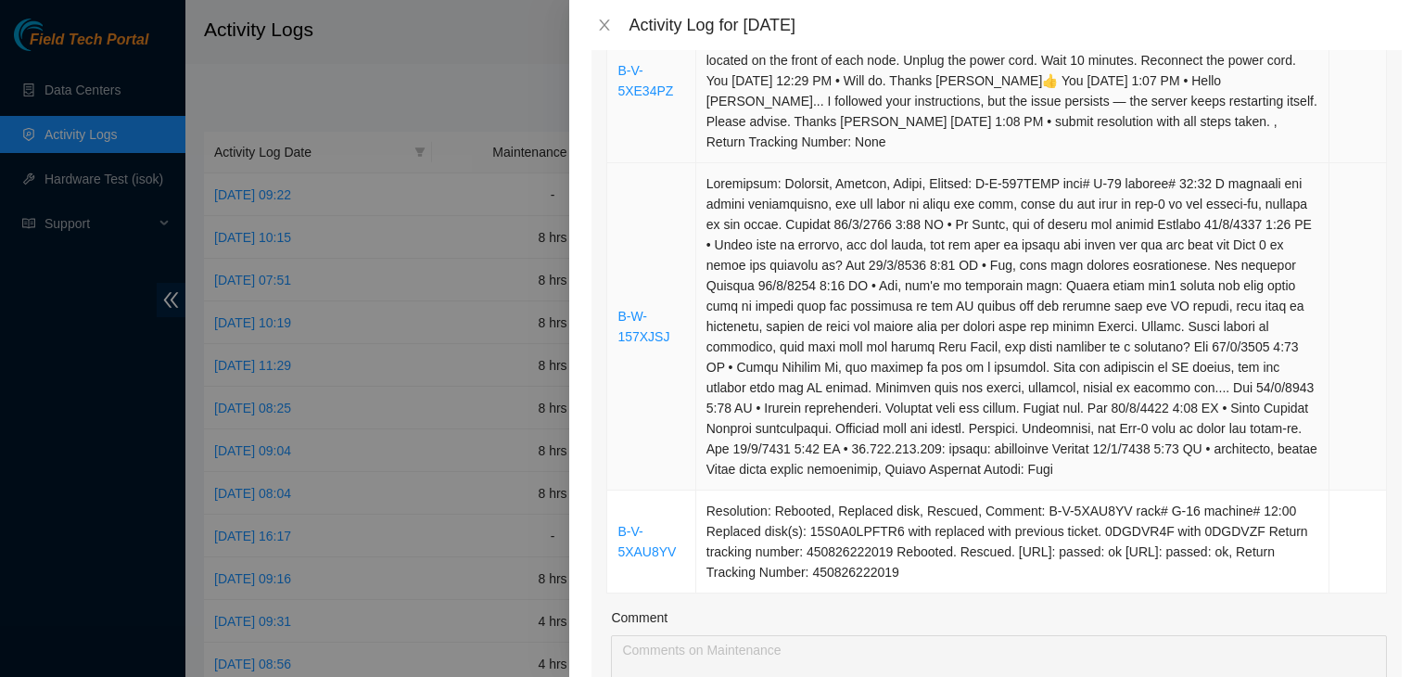
scroll to position [1020, 0]
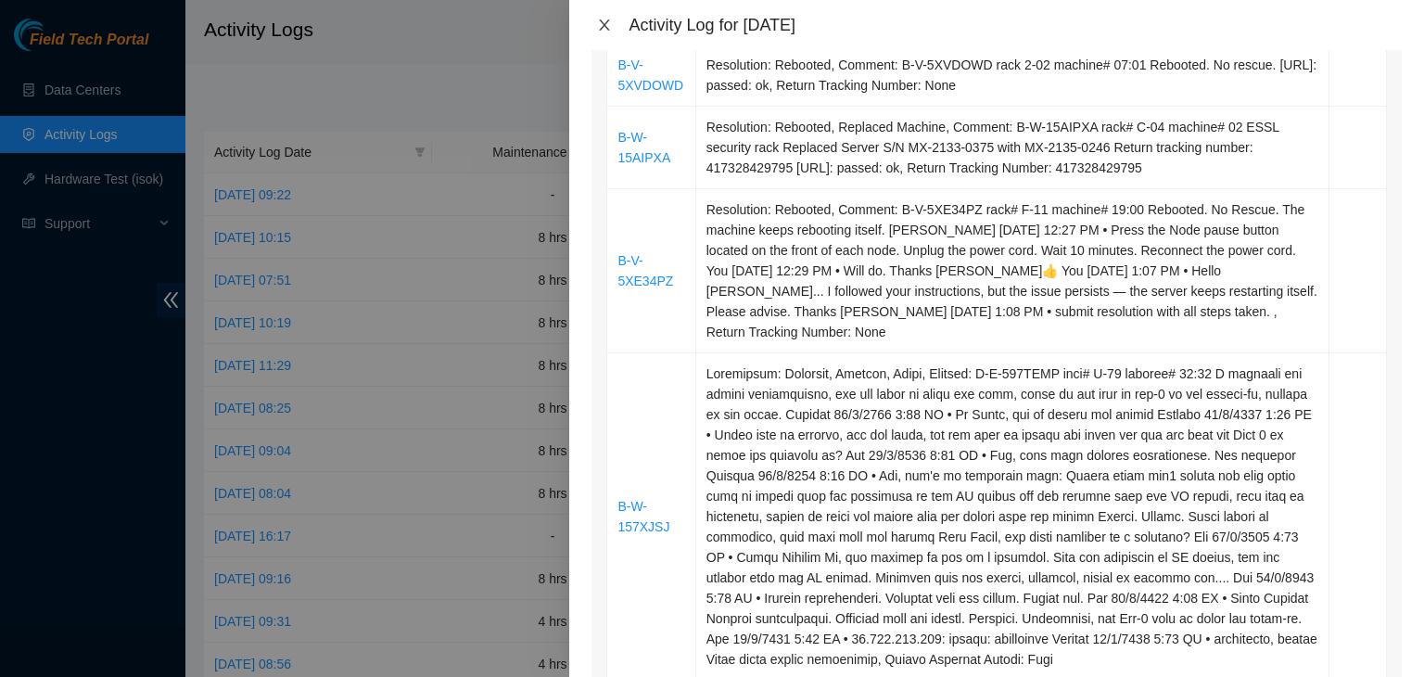
click at [606, 27] on icon "close" at bounding box center [605, 24] width 10 height 11
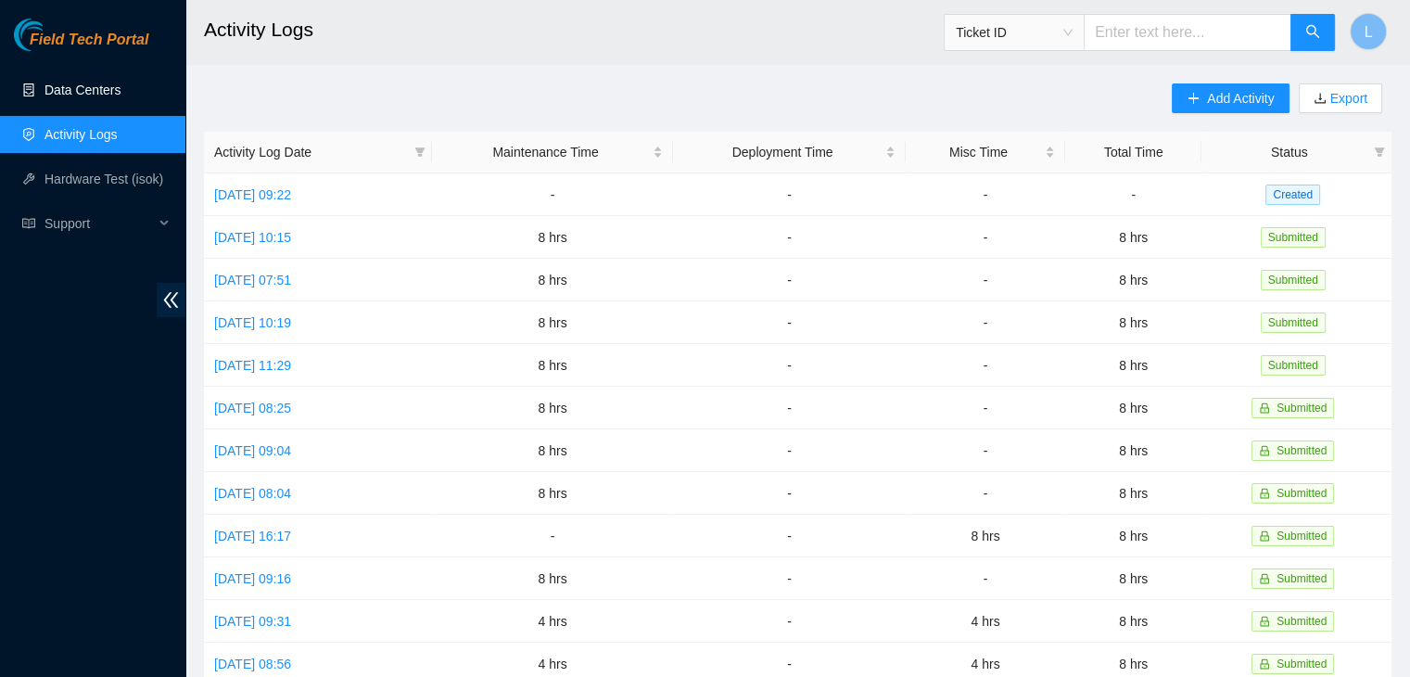
click at [96, 87] on link "Data Centers" at bounding box center [82, 89] width 76 height 15
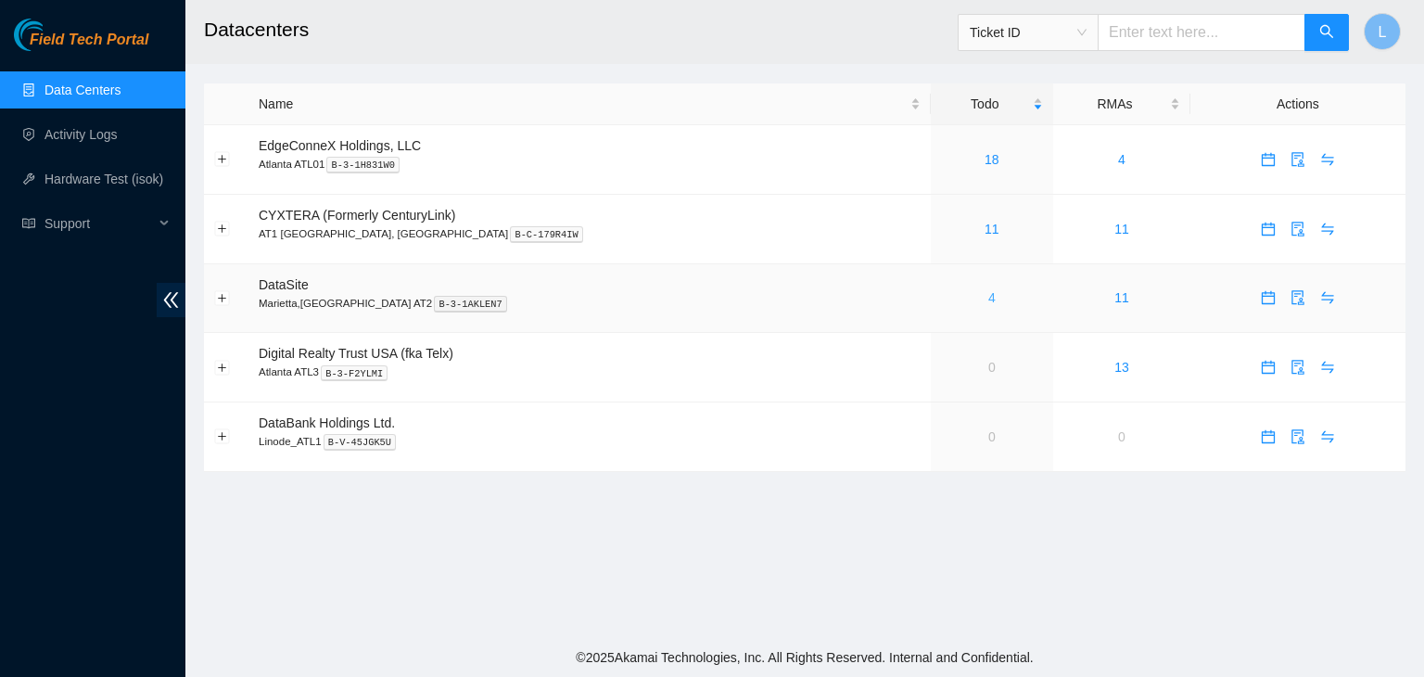
click at [988, 299] on link "4" at bounding box center [991, 297] width 7 height 15
